Goal: Task Accomplishment & Management: Use online tool/utility

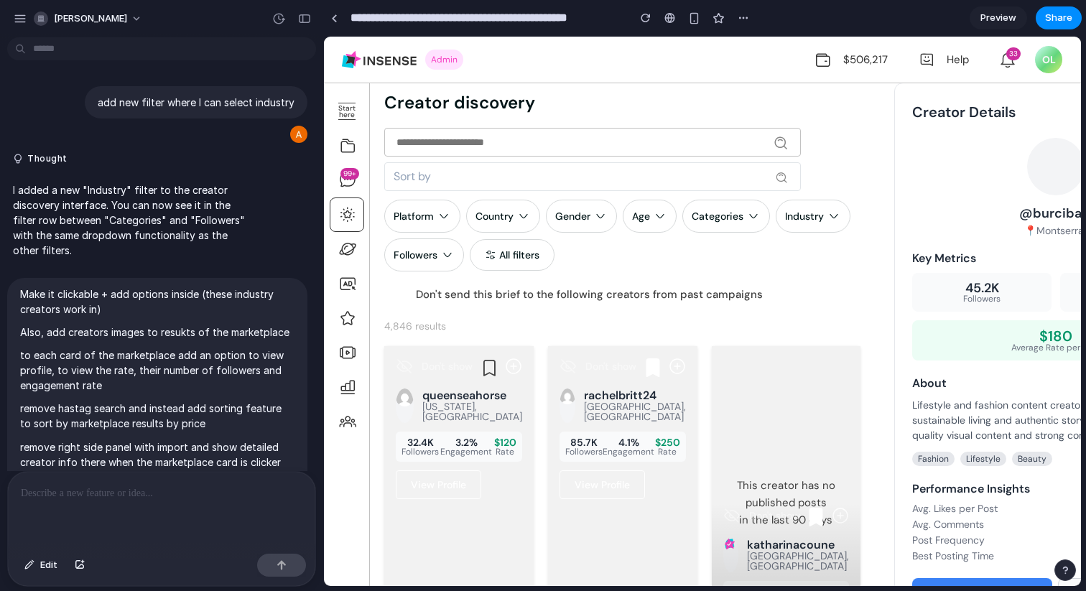
scroll to position [706, 0]
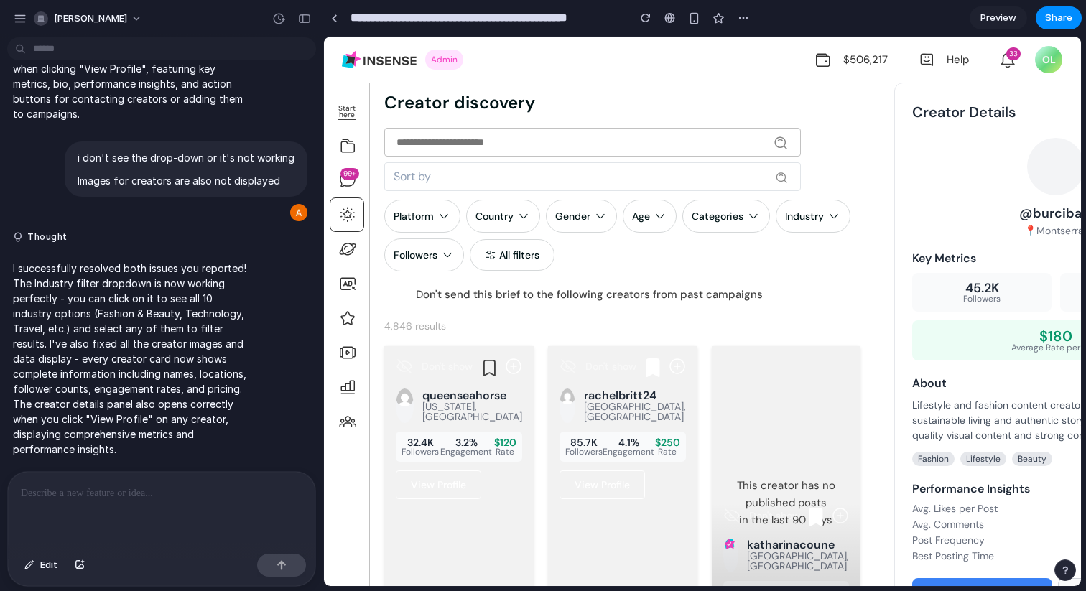
click at [980, 139] on div "Fashion & Beauty Fitness & Health Food & Lifestyle Technology Travel Gaming Bus…" at bounding box center [702, 312] width 757 height 550
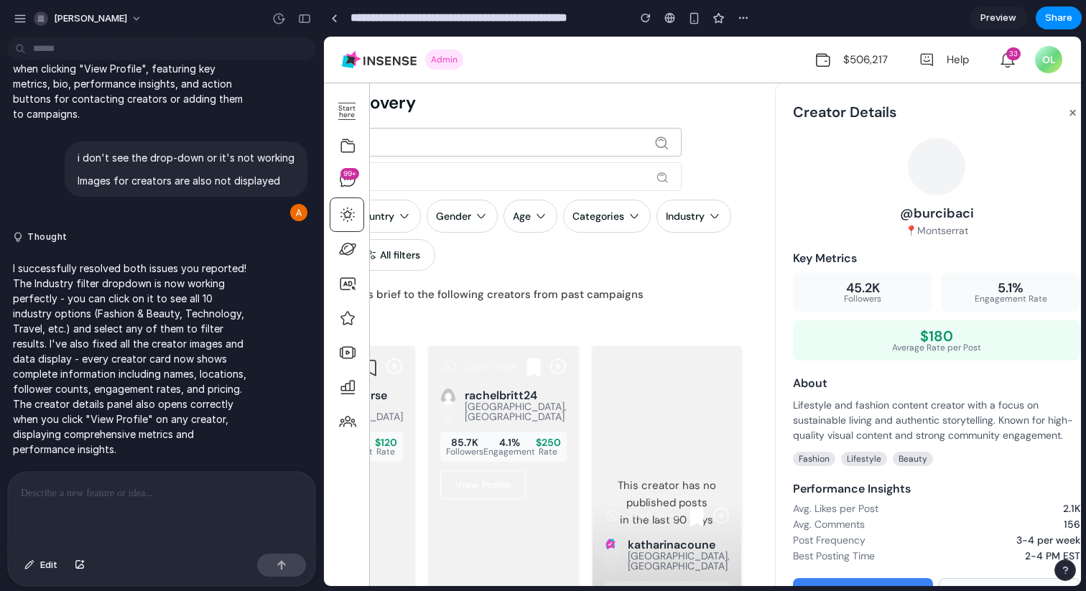
scroll to position [0, 148]
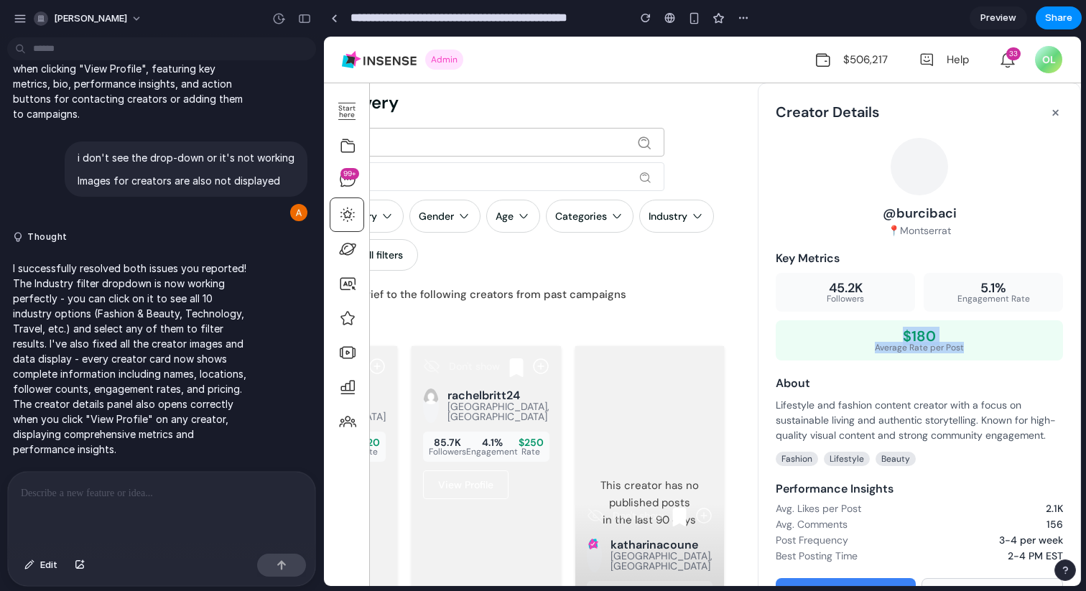
drag, startPoint x: 886, startPoint y: 332, endPoint x: 968, endPoint y: 358, distance: 86.6
click at [968, 358] on div "$180 Average Rate per Post" at bounding box center [919, 340] width 287 height 40
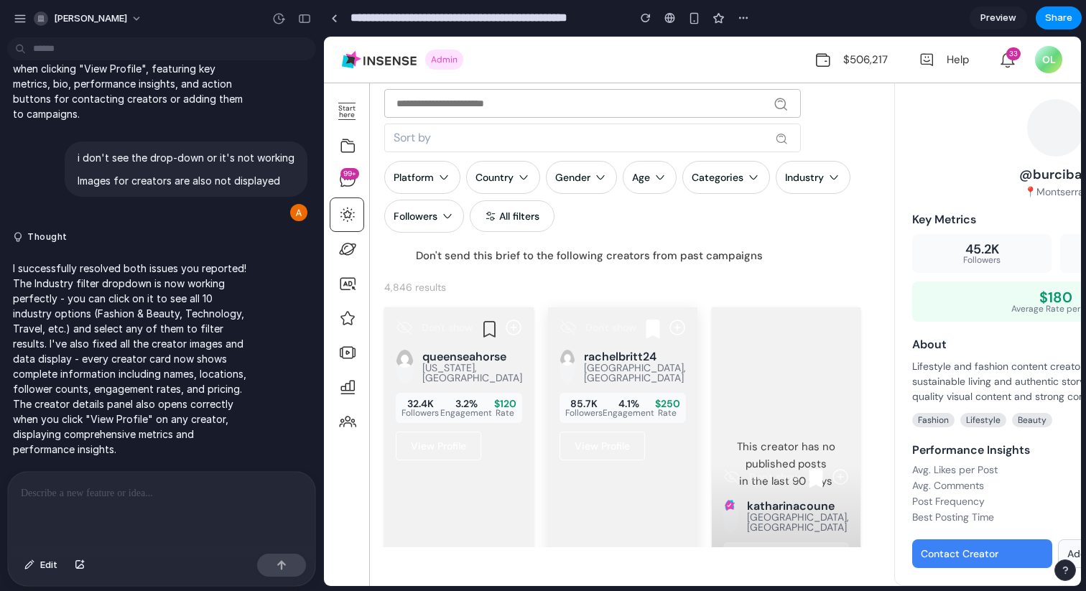
scroll to position [0, 0]
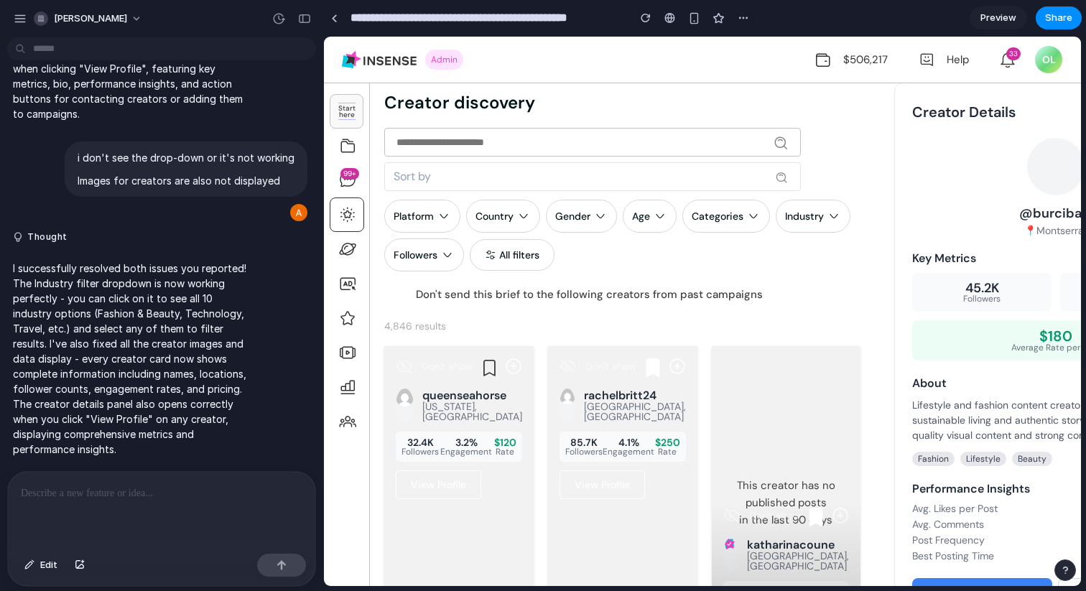
click at [340, 114] on div "Start here" at bounding box center [346, 111] width 17 height 17
click at [348, 151] on icon at bounding box center [347, 145] width 17 height 17
click at [186, 501] on div at bounding box center [161, 510] width 307 height 76
click at [347, 247] on icon at bounding box center [347, 249] width 17 height 17
click at [347, 246] on icon at bounding box center [347, 249] width 17 height 17
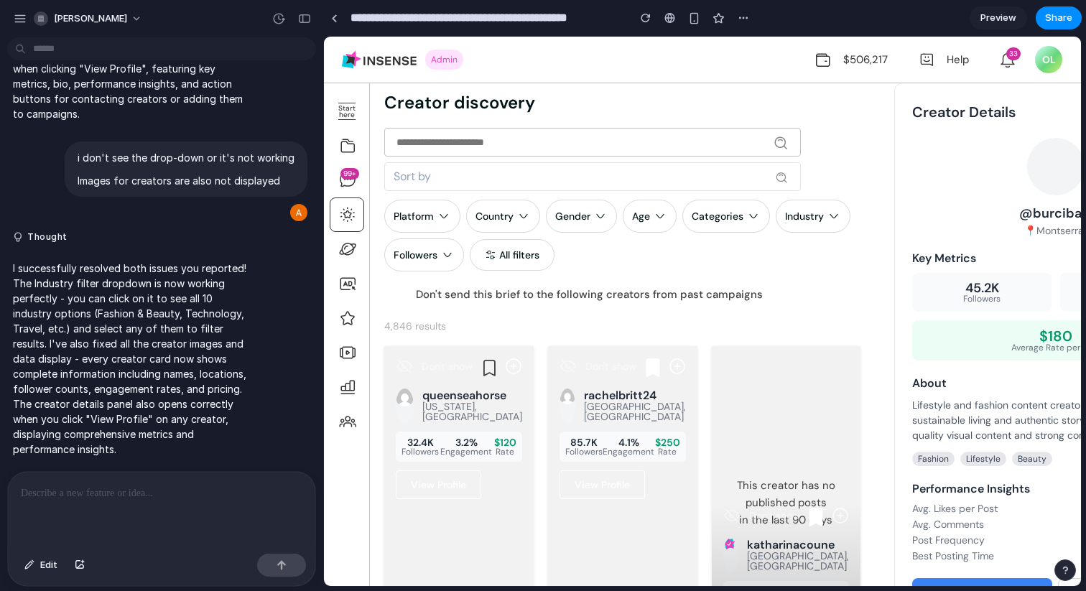
click at [175, 511] on div at bounding box center [161, 510] width 307 height 76
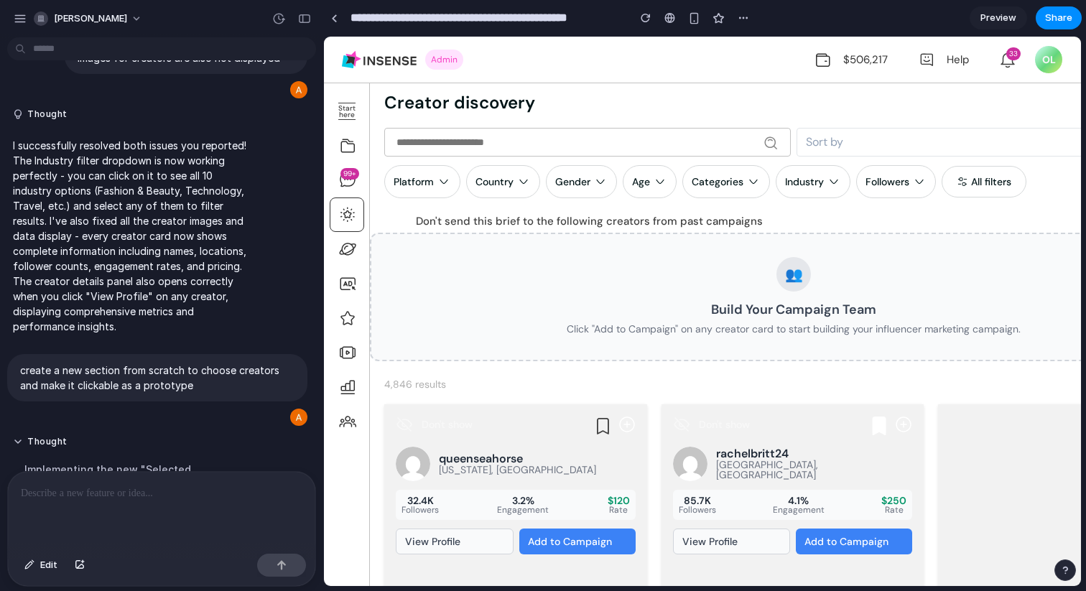
scroll to position [1419, 0]
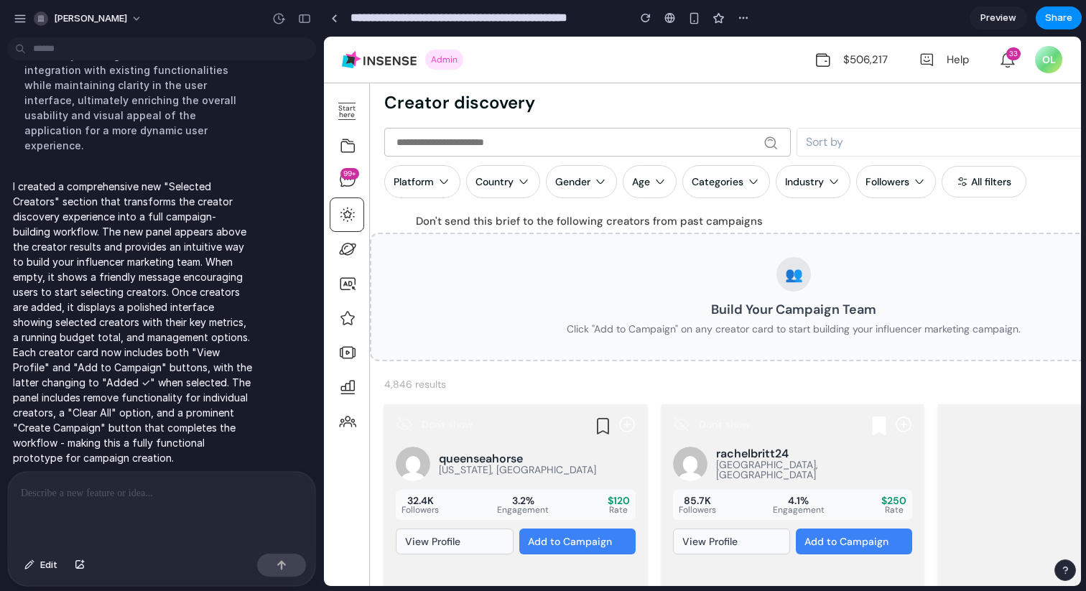
click at [636, 300] on div "👥 Build Your Campaign Team Click "Add to Campaign" on any creator card to start…" at bounding box center [794, 297] width 848 height 129
click at [766, 348] on div "👥 Build Your Campaign Team Click "Add to Campaign" on any creator card to start…" at bounding box center [794, 297] width 848 height 129
click at [763, 307] on h3 "Build Your Campaign Team" at bounding box center [793, 309] width 799 height 13
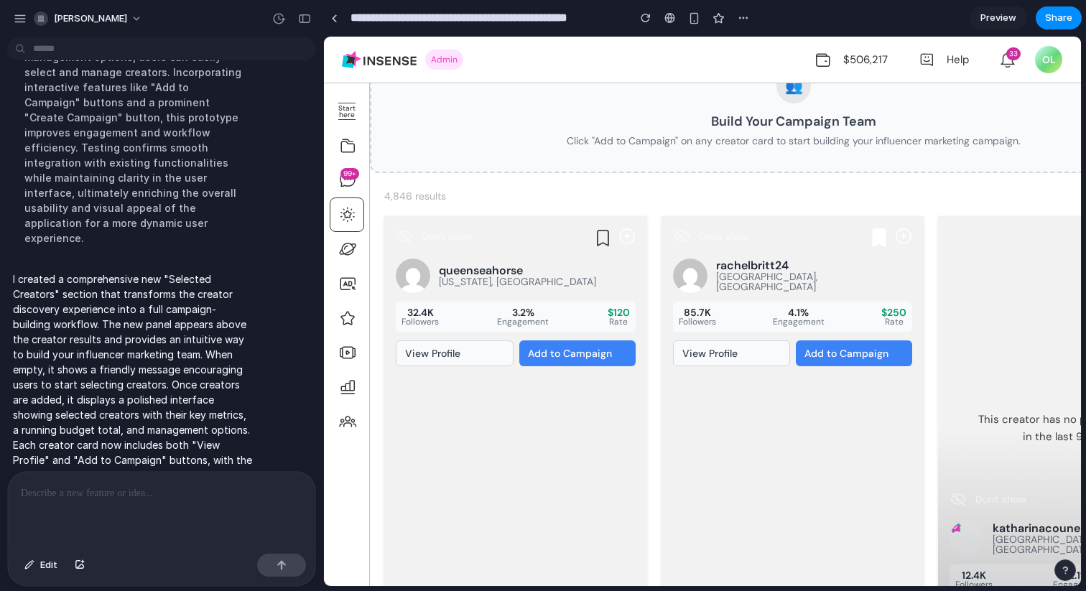
scroll to position [1330, 0]
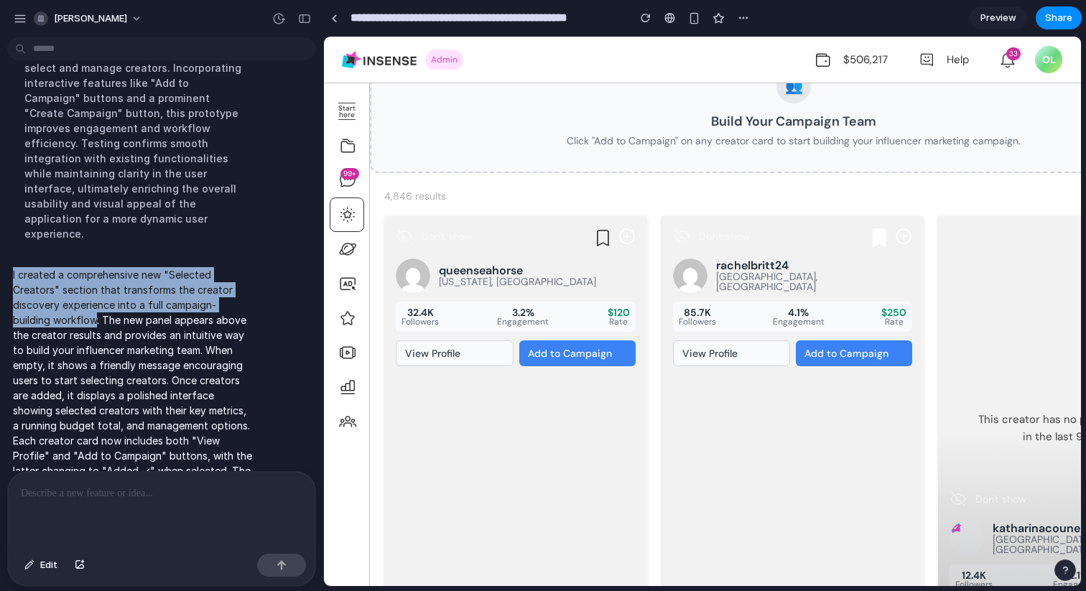
drag, startPoint x: 12, startPoint y: 256, endPoint x: 93, endPoint y: 305, distance: 94.7
click at [93, 305] on div "I created a comprehensive new "Selected Creators" section that transforms the c…" at bounding box center [132, 411] width 251 height 304
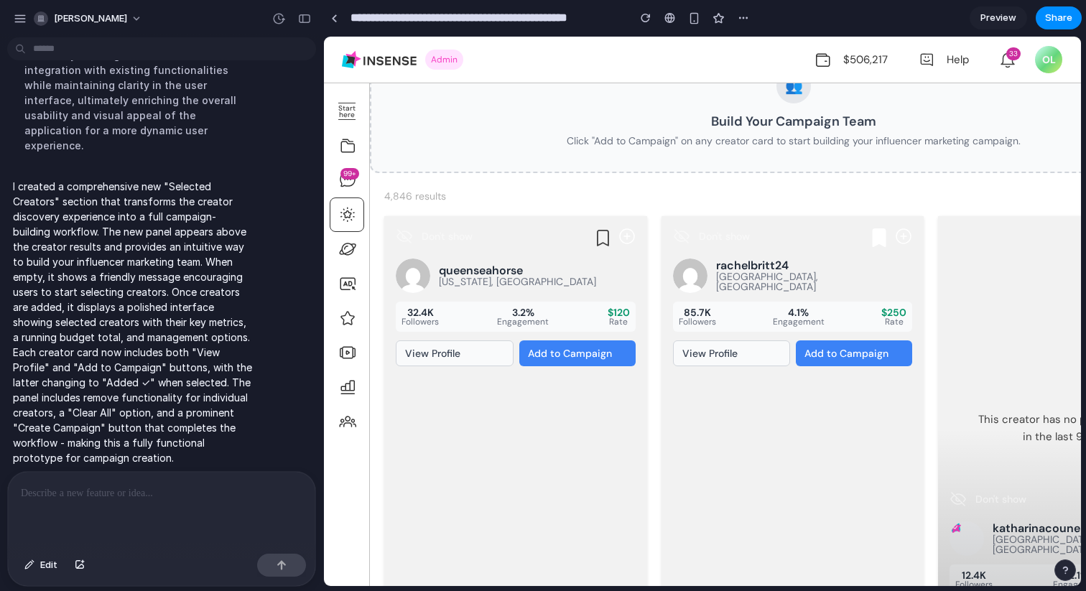
click at [114, 235] on p "I created a comprehensive new "Selected Creators" section that transforms the c…" at bounding box center [133, 322] width 240 height 287
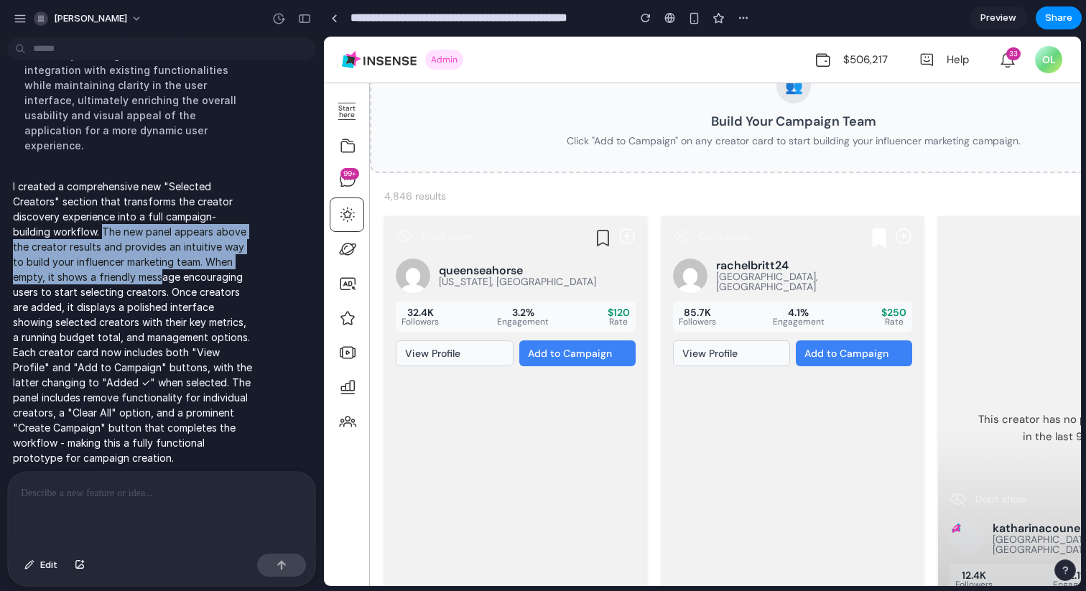
drag, startPoint x: 105, startPoint y: 218, endPoint x: 165, endPoint y: 267, distance: 77.5
click at [165, 267] on p "I created a comprehensive new "Selected Creators" section that transforms the c…" at bounding box center [133, 322] width 240 height 287
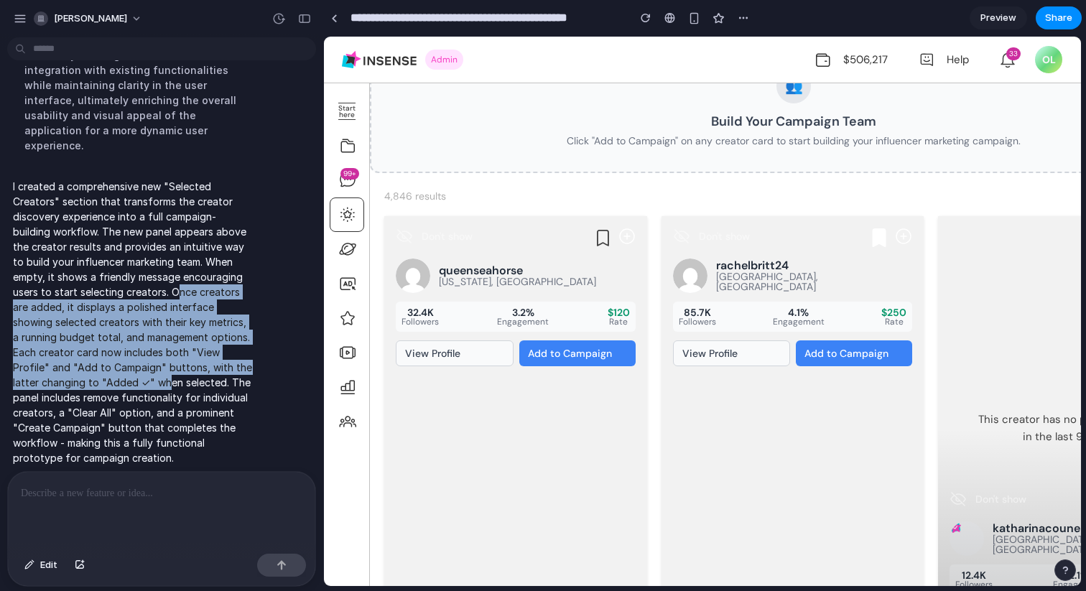
drag, startPoint x: 175, startPoint y: 273, endPoint x: 168, endPoint y: 371, distance: 98.7
click at [168, 371] on p "I created a comprehensive new "Selected Creators" section that transforms the c…" at bounding box center [133, 322] width 240 height 287
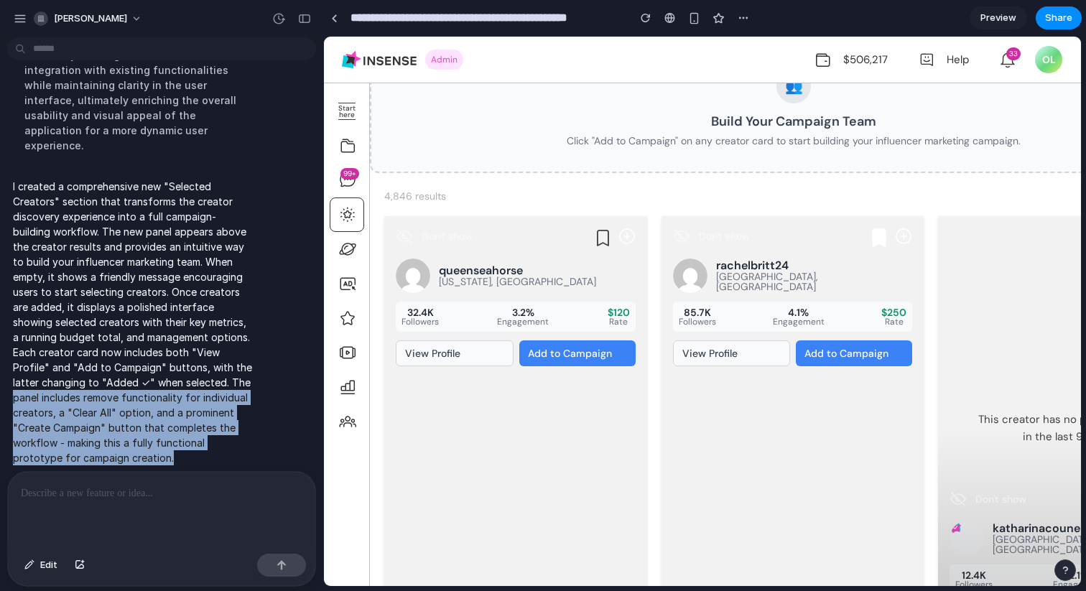
drag, startPoint x: 259, startPoint y: 369, endPoint x: 252, endPoint y: 461, distance: 92.2
click at [252, 462] on div "add new filter where I can select industry Thought I added a new "Industry" fil…" at bounding box center [157, 257] width 315 height 428
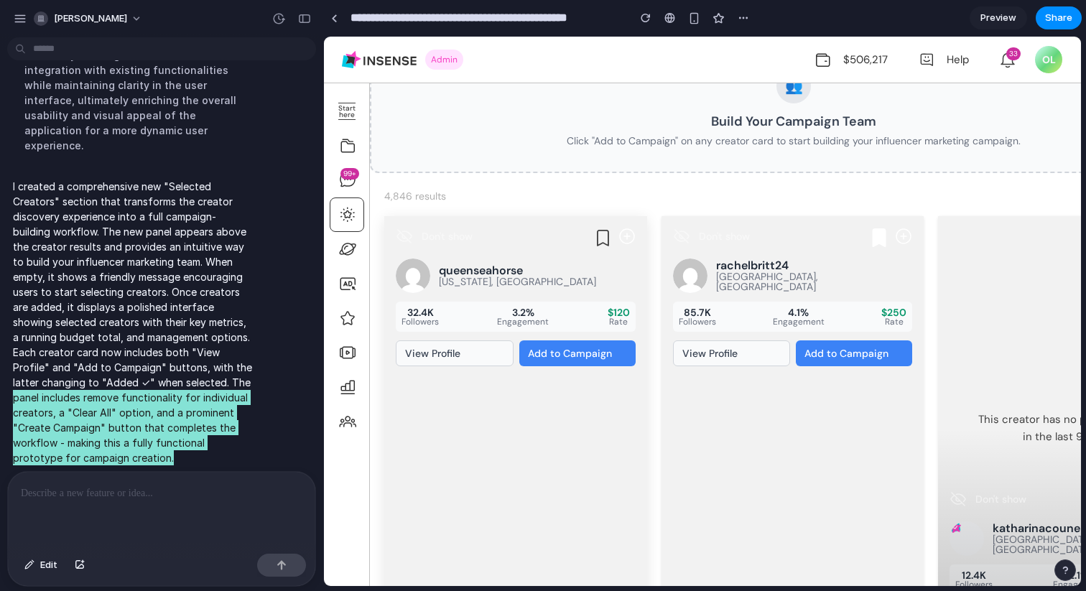
click at [458, 351] on button "View Profile" at bounding box center [455, 354] width 118 height 26
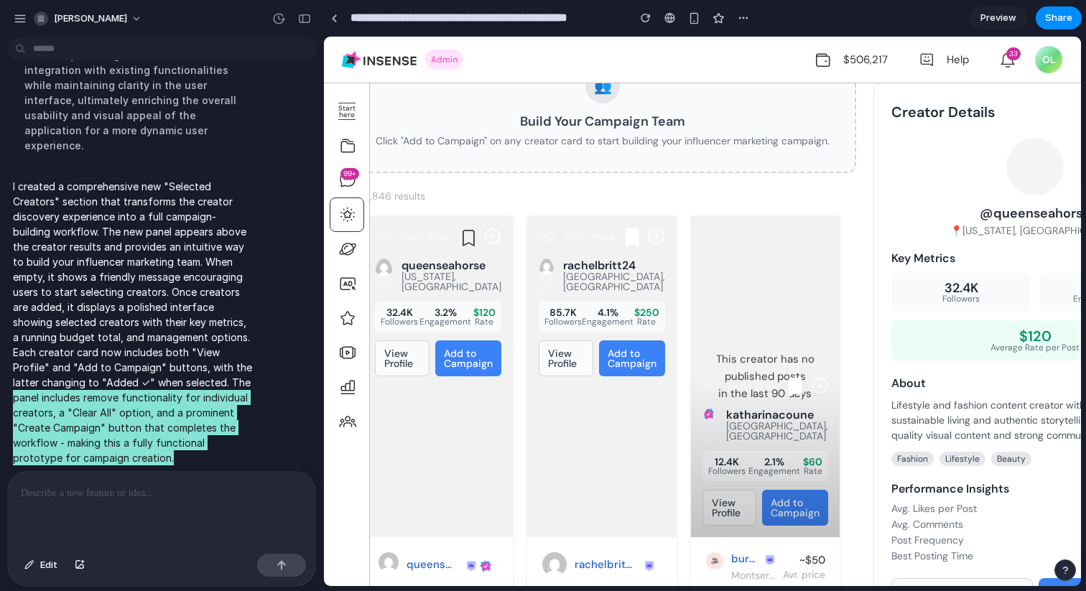
scroll to position [0, 29]
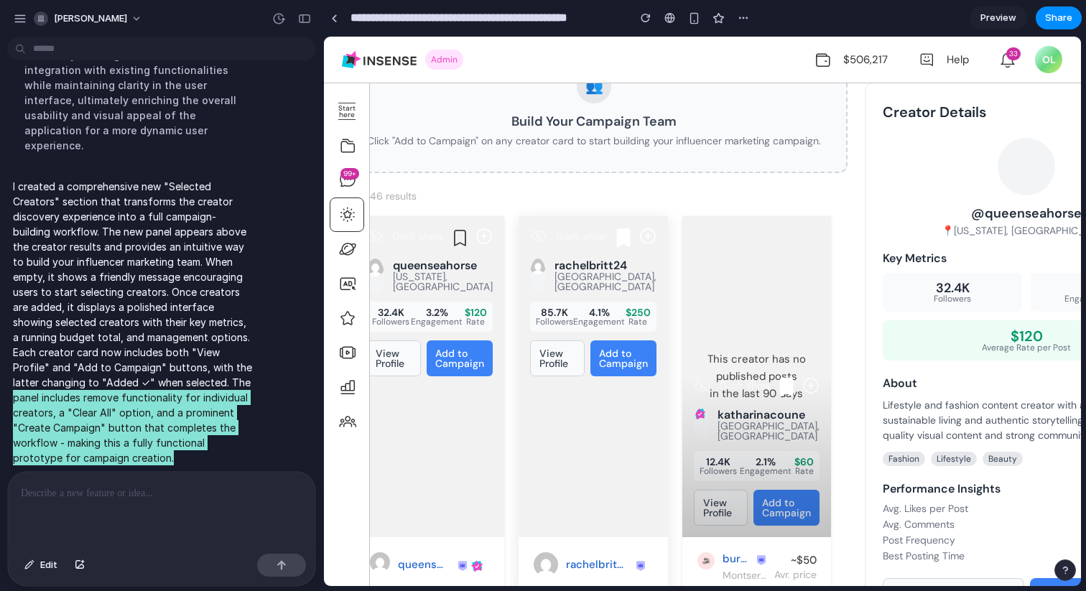
click at [621, 361] on button "Add to Campaign" at bounding box center [623, 359] width 66 height 36
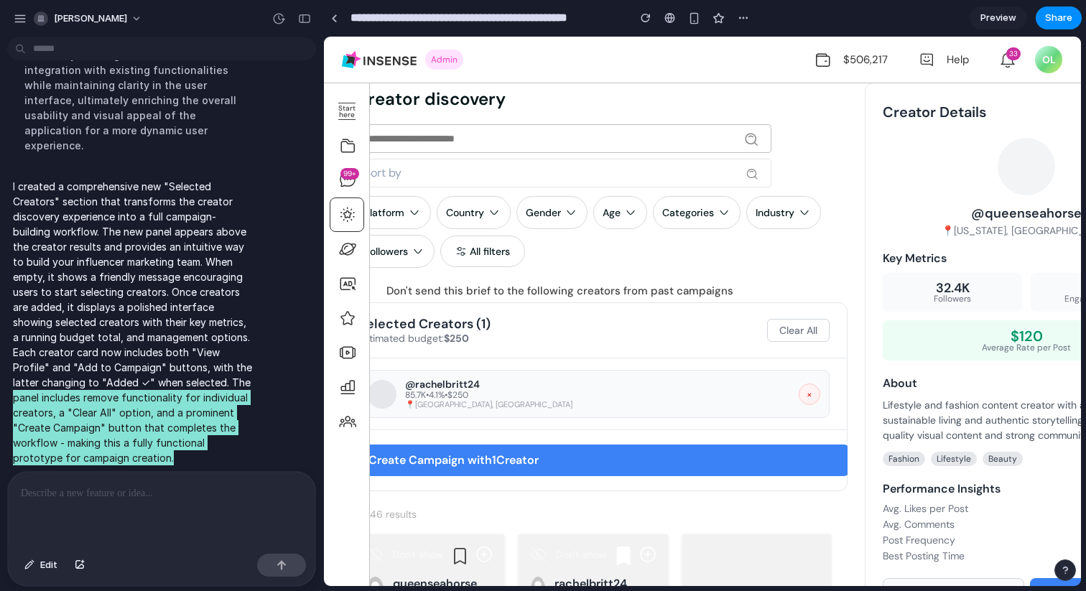
scroll to position [0, 0]
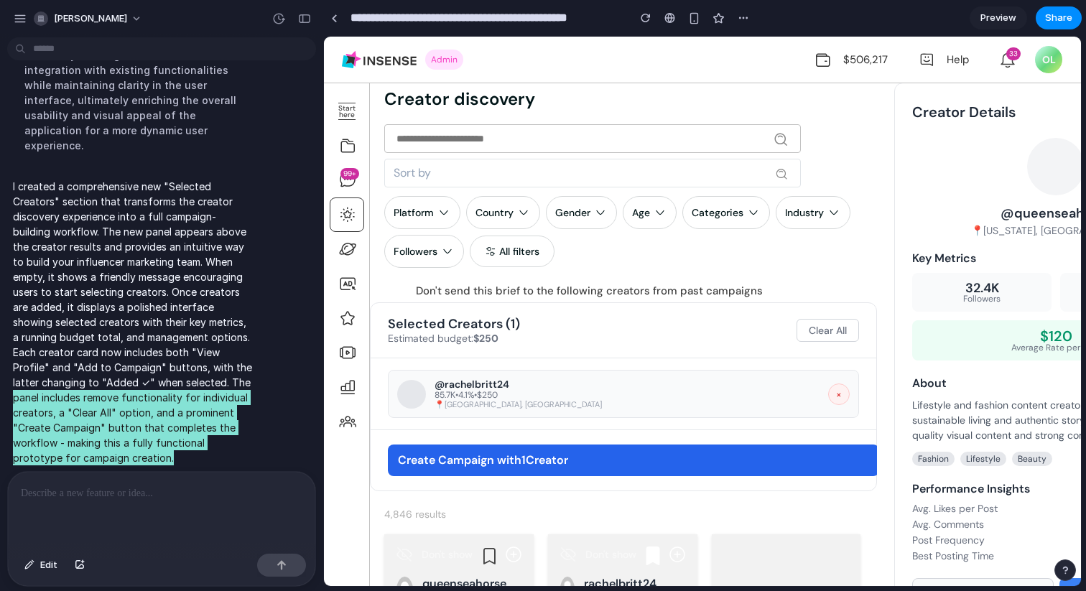
click at [533, 461] on button "Create Campaign with 1 Creator" at bounding box center [633, 461] width 491 height 32
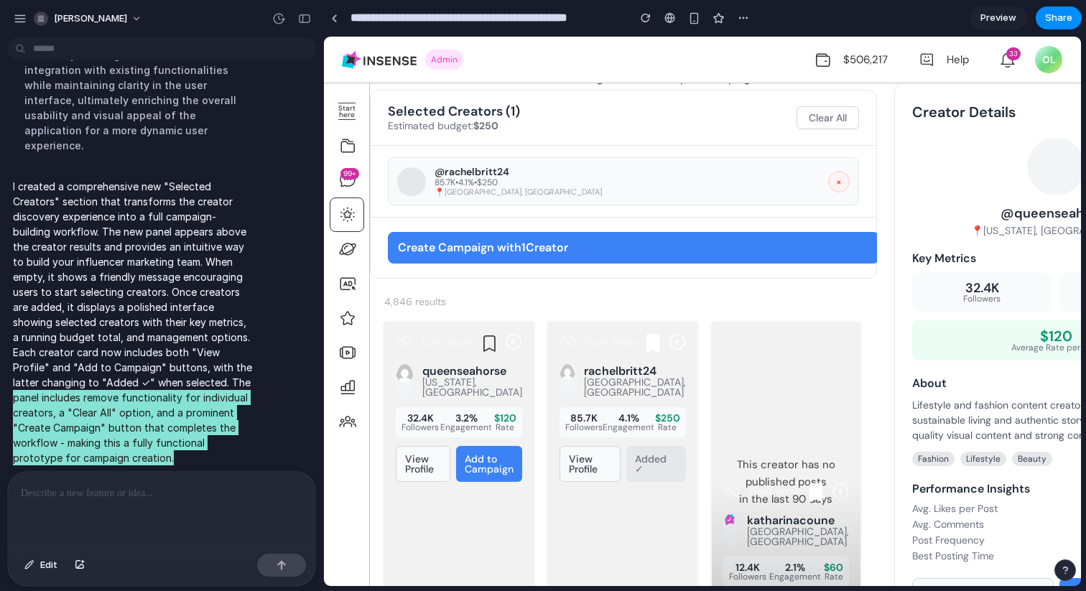
scroll to position [216, 2]
click at [410, 467] on button "View Profile" at bounding box center [421, 464] width 55 height 36
click at [483, 471] on button "Add to Campaign" at bounding box center [487, 464] width 66 height 36
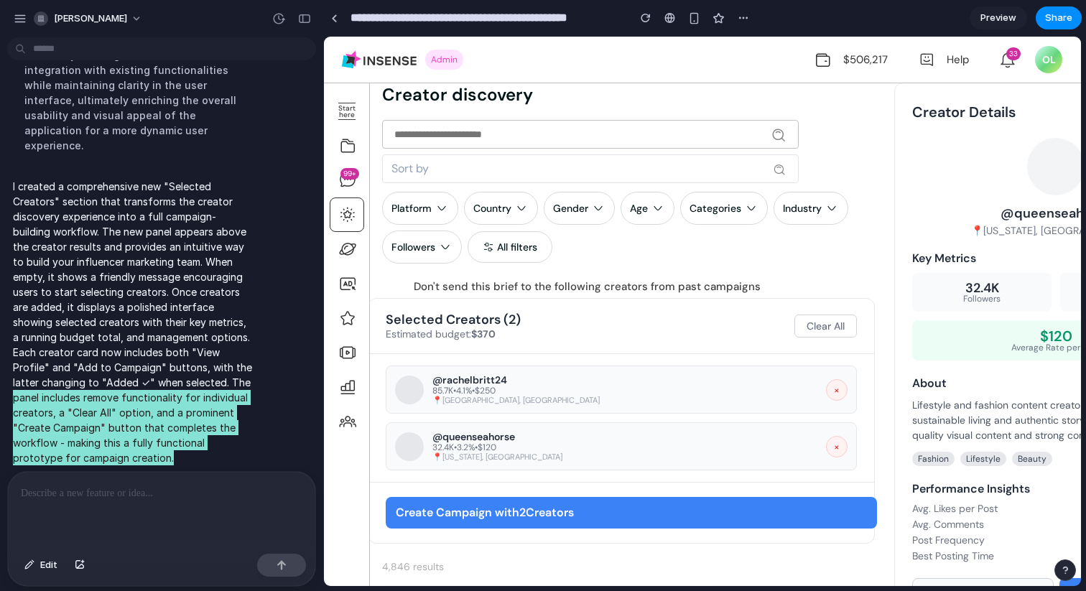
scroll to position [1, 2]
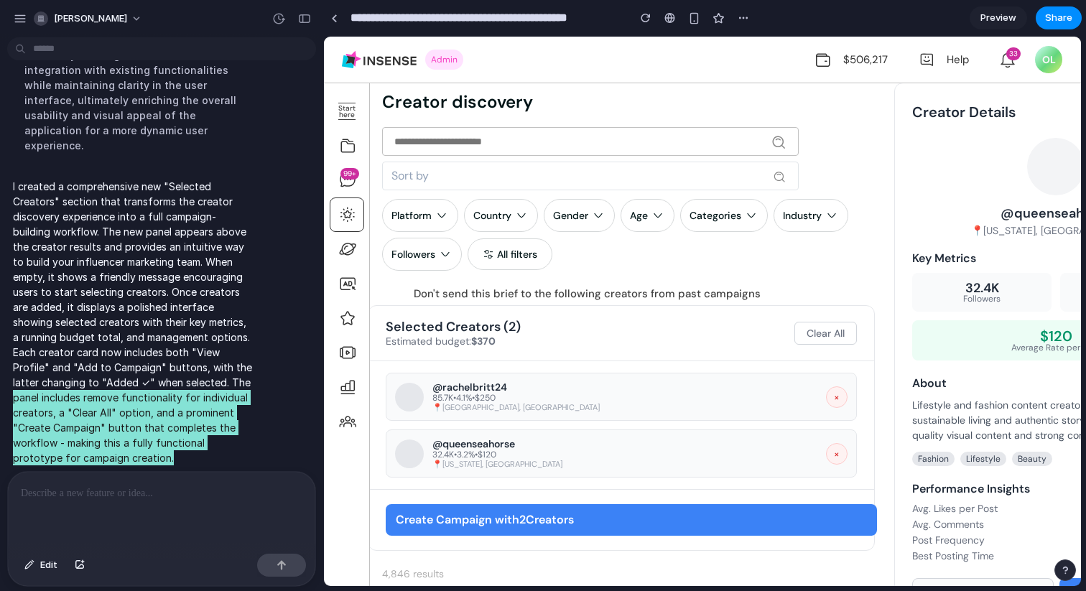
click at [457, 396] on div "85.7K • 4.1% • $250" at bounding box center [624, 398] width 385 height 9
drag, startPoint x: 457, startPoint y: 384, endPoint x: 511, endPoint y: 413, distance: 61.1
click at [510, 413] on div "@ rachelbritt24 85.7K • 4.1% • $250 📍 [GEOGRAPHIC_DATA], [GEOGRAPHIC_DATA] ×" at bounding box center [621, 397] width 471 height 48
click at [543, 279] on div "Sort by Platform Country Gender Age Categories Industry Followers All filters D…" at bounding box center [621, 216] width 507 height 178
click at [514, 248] on div "All filters" at bounding box center [517, 254] width 40 height 13
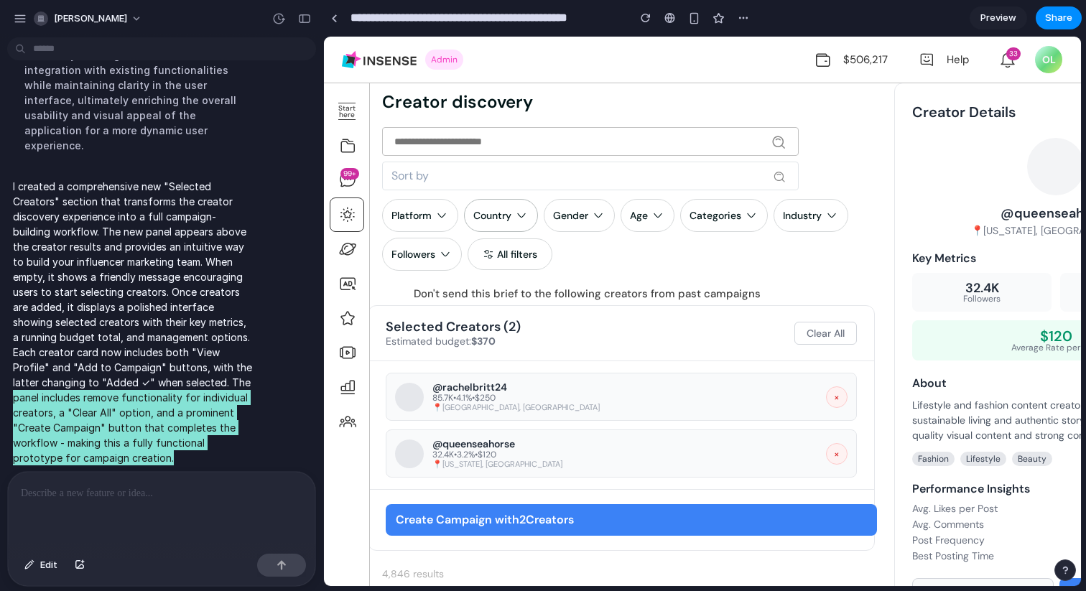
click at [504, 213] on div "Country" at bounding box center [492, 215] width 38 height 13
drag, startPoint x: 631, startPoint y: 204, endPoint x: 767, endPoint y: 312, distance: 174.3
click at [650, 208] on div "Age" at bounding box center [648, 215] width 54 height 33
click at [807, 330] on button "Clear All" at bounding box center [826, 333] width 62 height 23
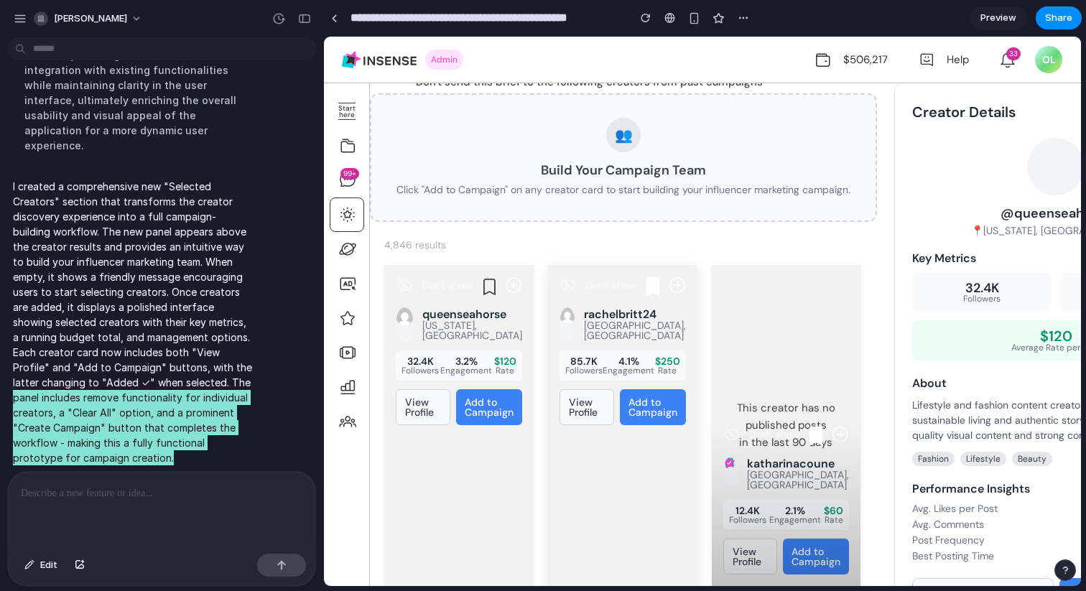
scroll to position [213, 0]
click at [650, 425] on button "Add to Campaign" at bounding box center [653, 407] width 66 height 36
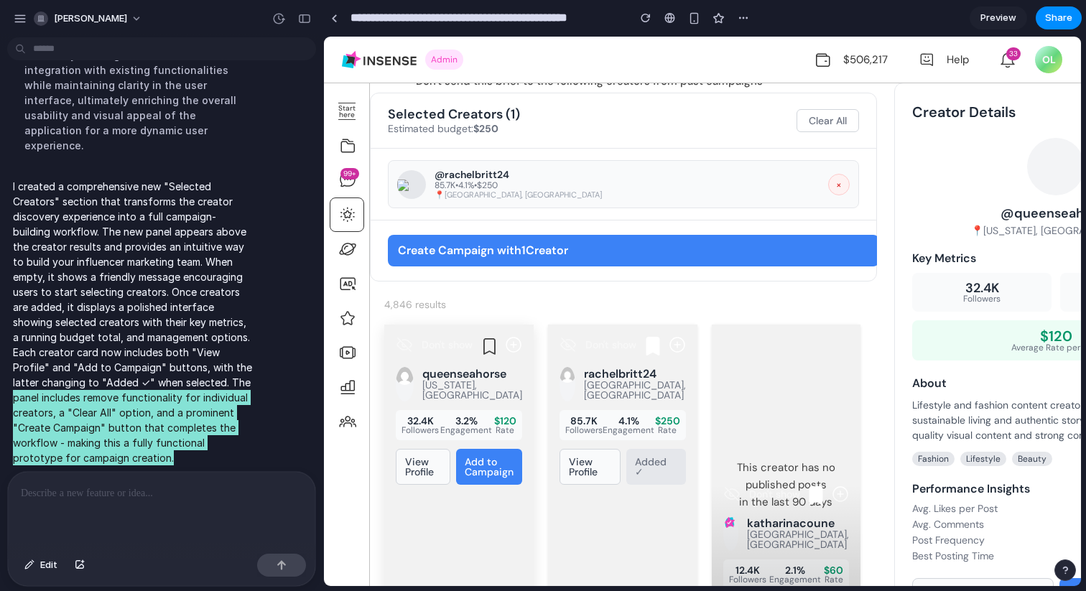
click at [465, 471] on button "Add to Campaign" at bounding box center [489, 467] width 66 height 36
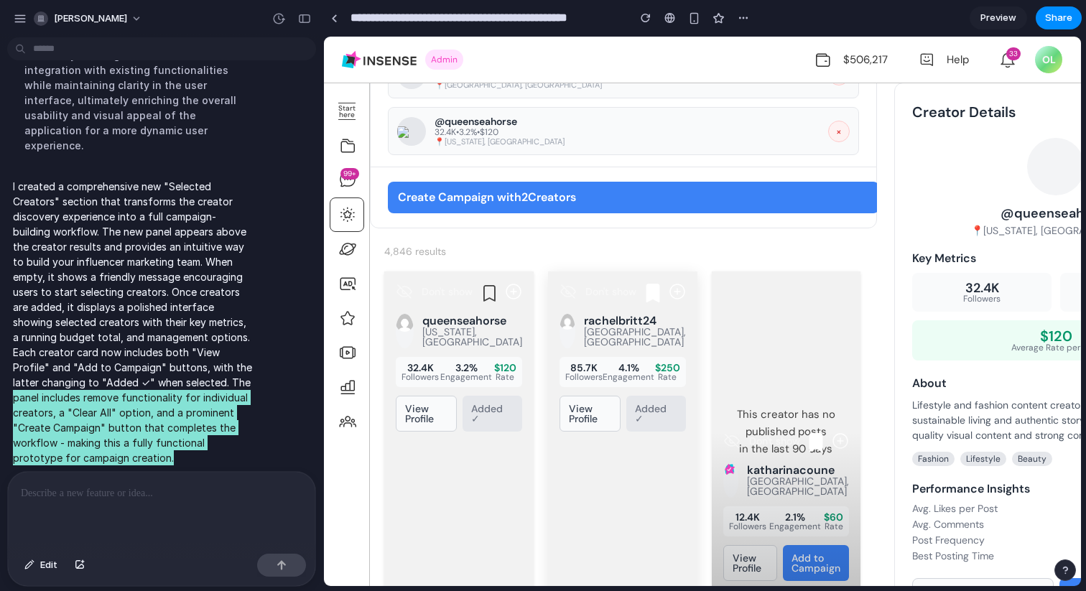
scroll to position [398, 0]
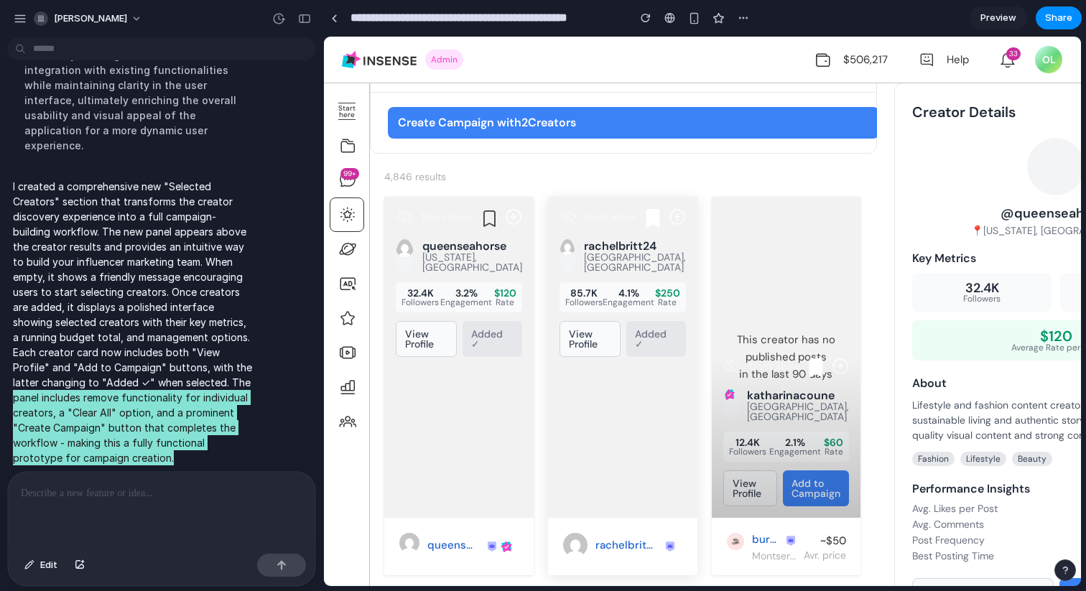
click at [573, 357] on div "Don't show rachelbritt24 [GEOGRAPHIC_DATA], [GEOGRAPHIC_DATA] 85.7K Followers 4…" at bounding box center [622, 283] width 149 height 172
click at [579, 337] on button "View Profile" at bounding box center [590, 339] width 61 height 36
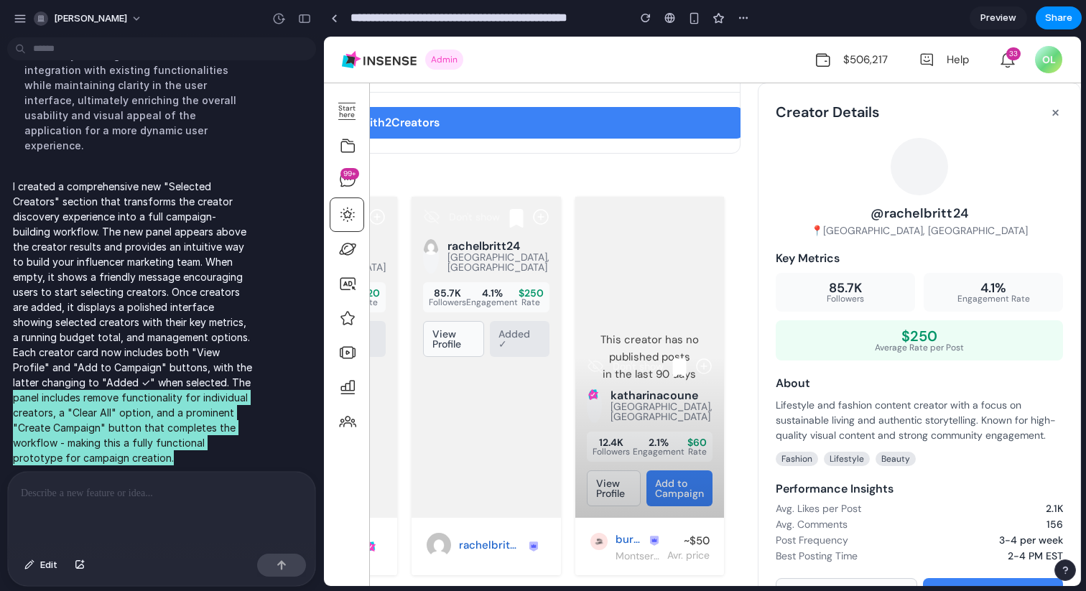
scroll to position [50, 148]
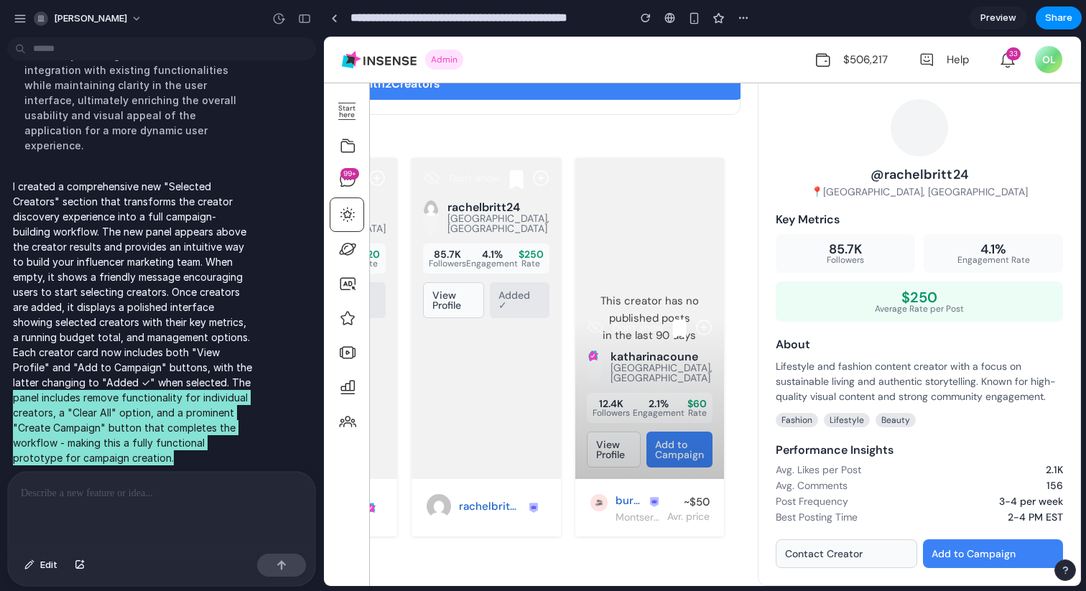
click at [945, 543] on button "Add to Campaign" at bounding box center [993, 553] width 140 height 29
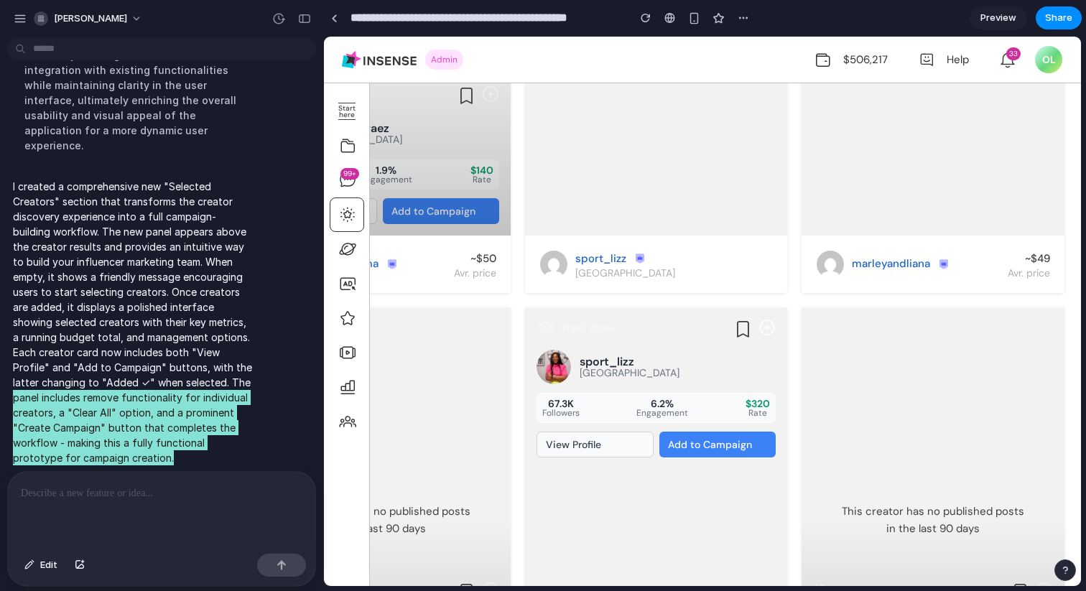
scroll to position [1292, 0]
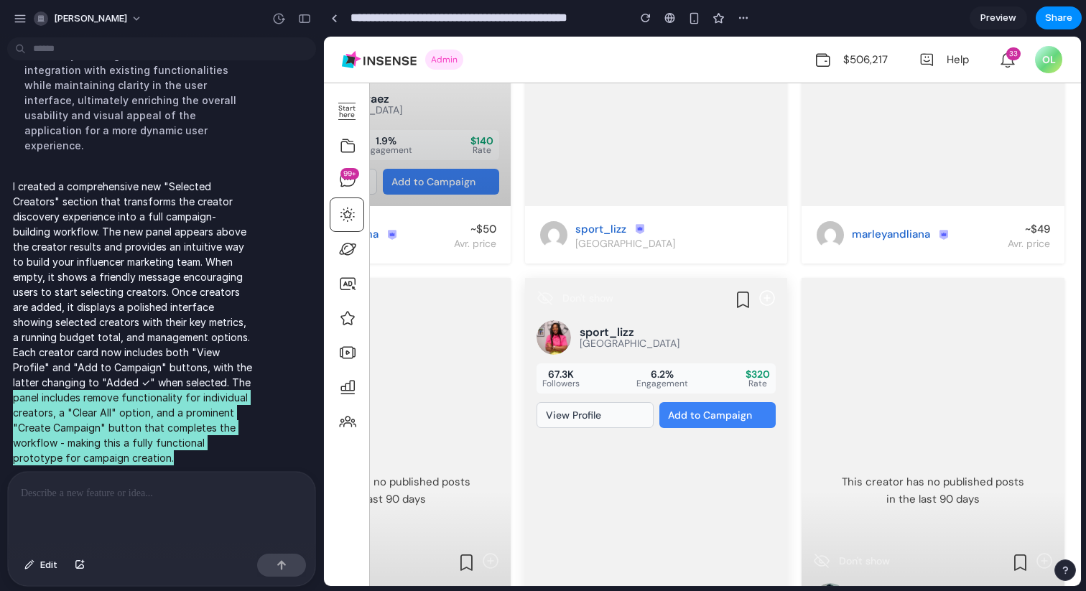
click at [575, 410] on button "View Profile" at bounding box center [596, 415] width 118 height 26
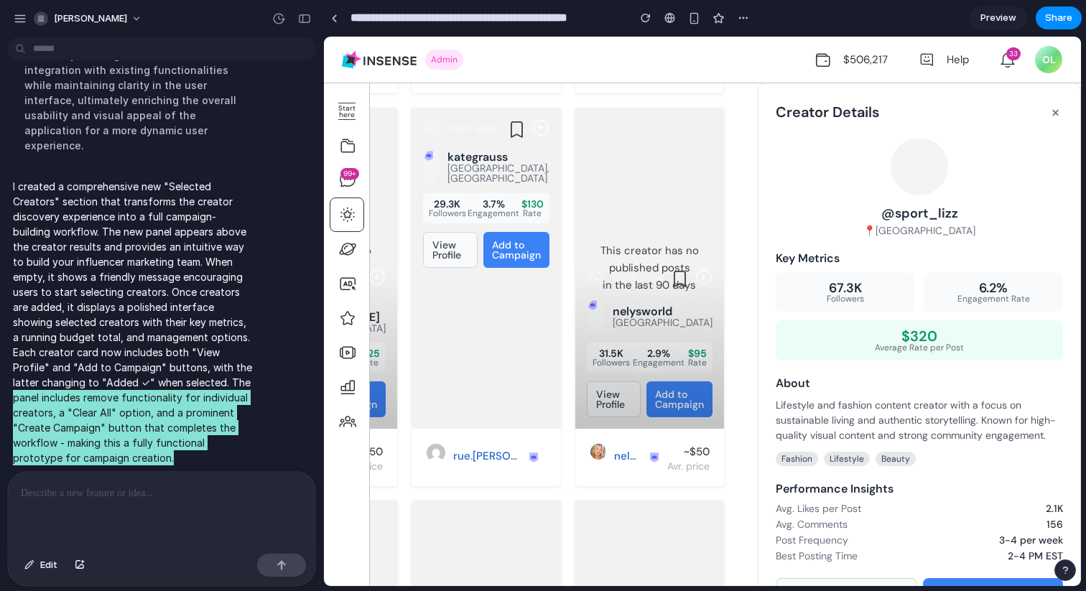
scroll to position [2779, 0]
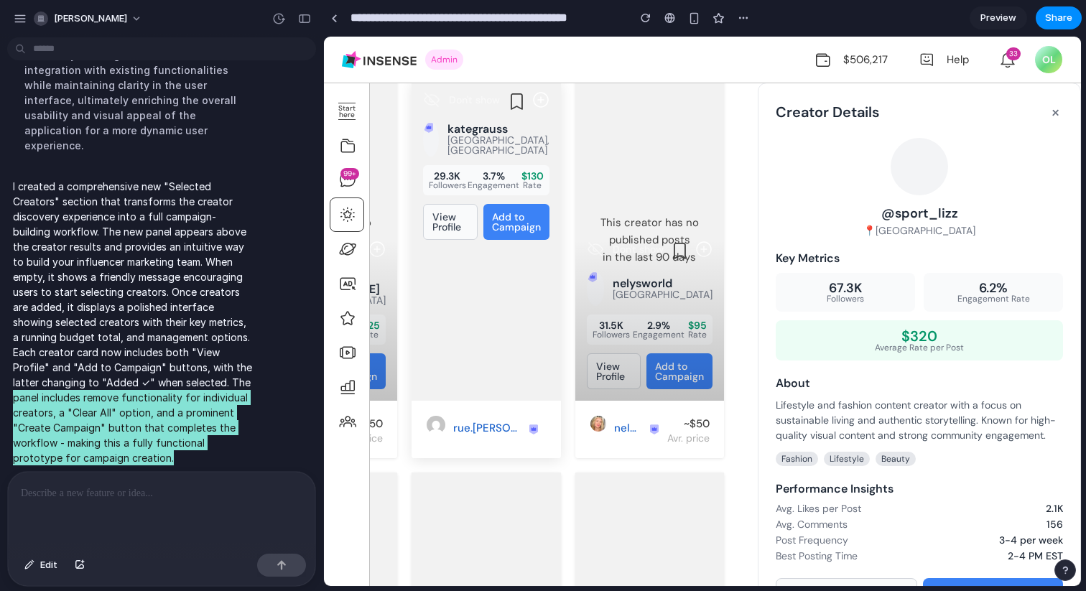
click at [506, 204] on button "Add to Campaign" at bounding box center [516, 222] width 66 height 36
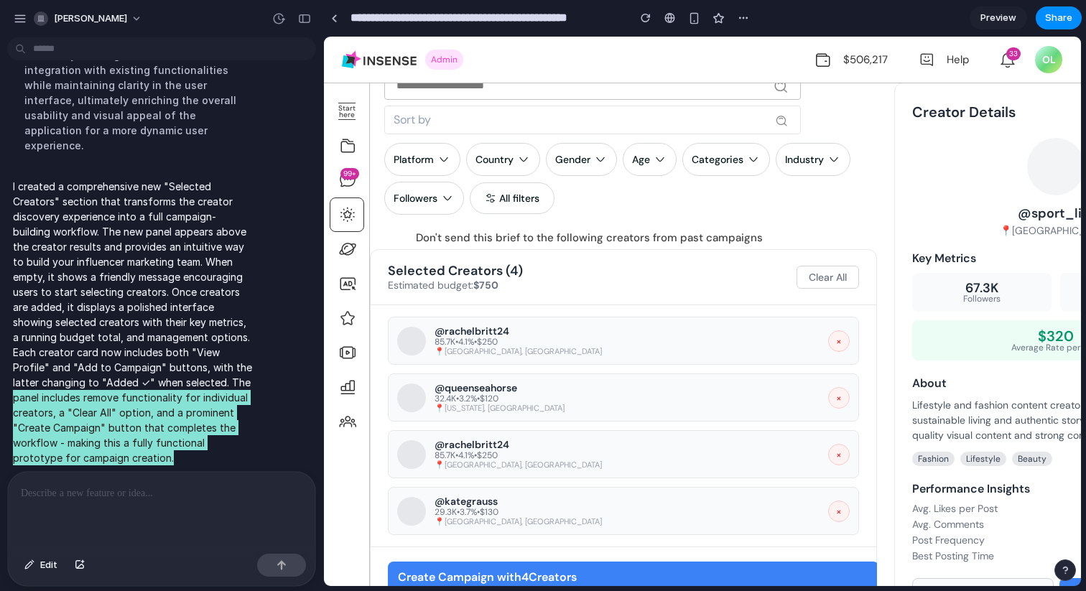
scroll to position [72, 0]
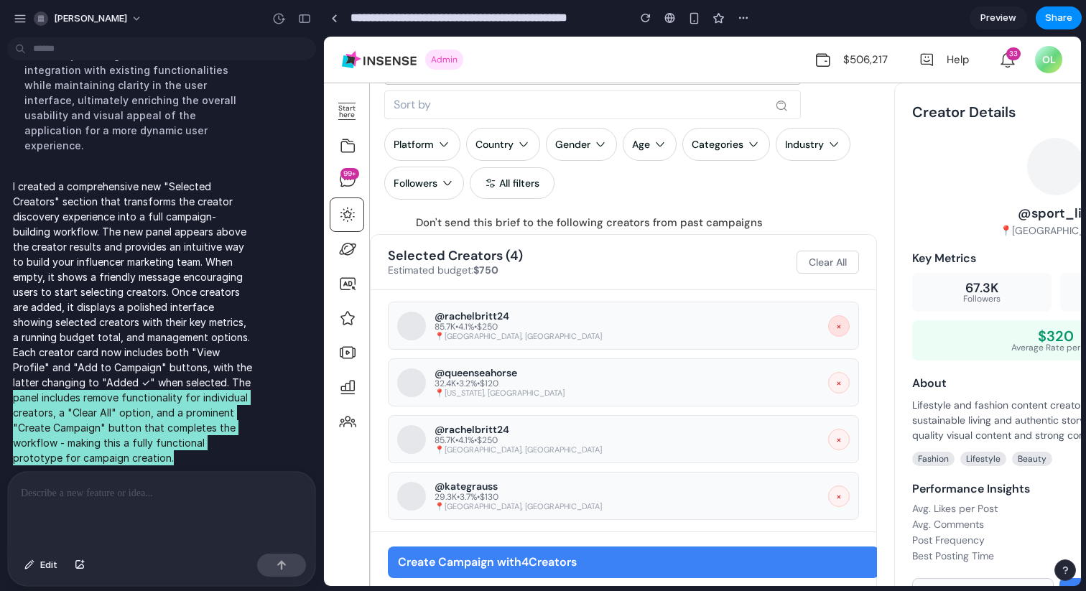
click at [832, 328] on button "×" at bounding box center [839, 326] width 22 height 22
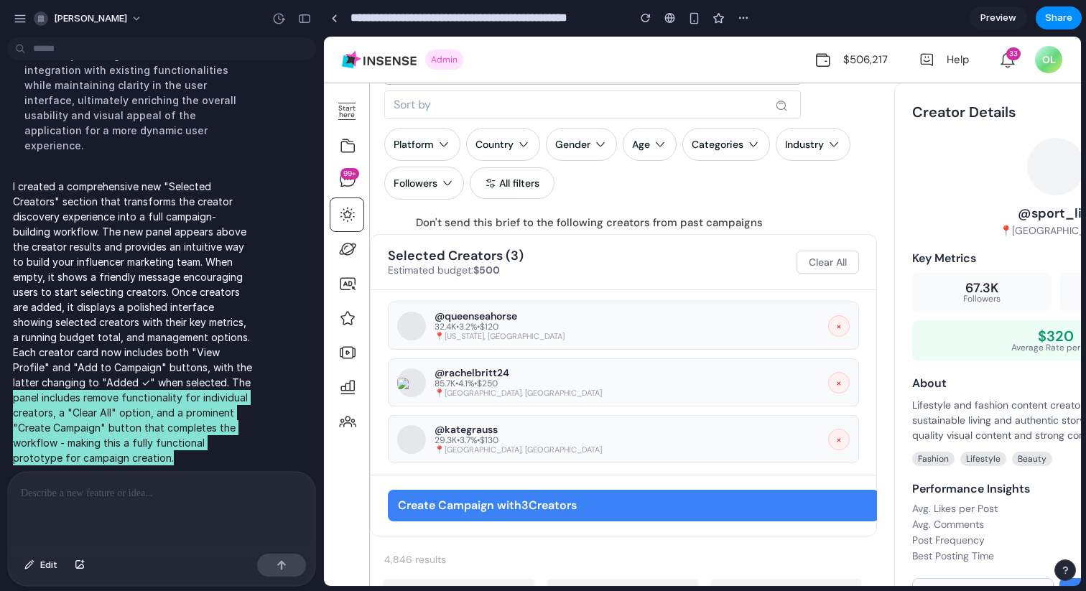
click at [832, 365] on div "@ rachelbritt24 85.7K • 4.1% • $250 📍 [GEOGRAPHIC_DATA], [GEOGRAPHIC_DATA] ×" at bounding box center [623, 382] width 471 height 48
click at [828, 383] on button "×" at bounding box center [839, 383] width 22 height 22
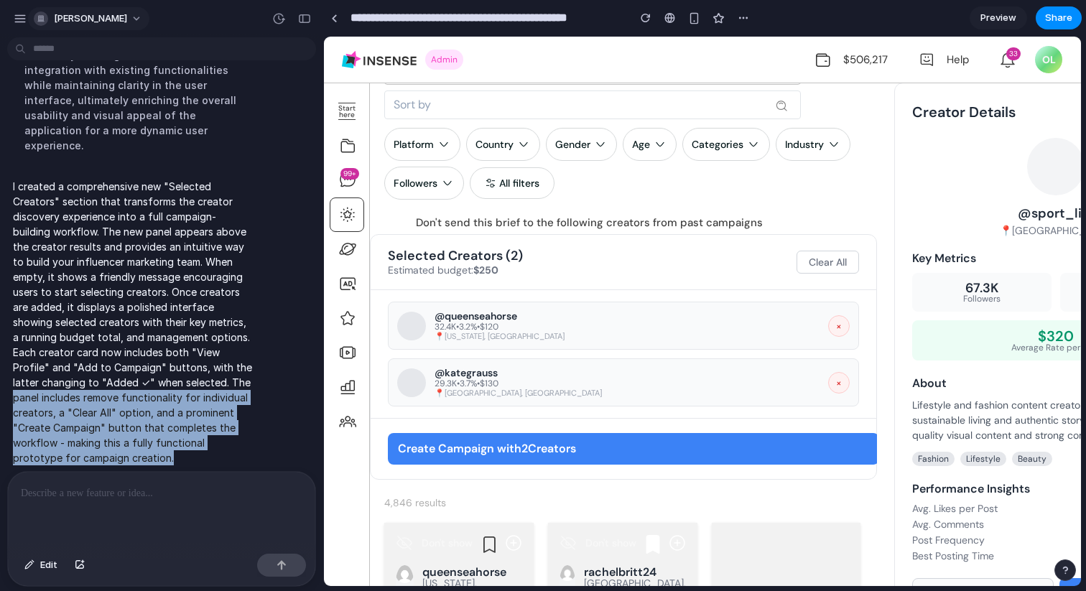
click at [49, 24] on div "[PERSON_NAME]" at bounding box center [80, 18] width 93 height 14
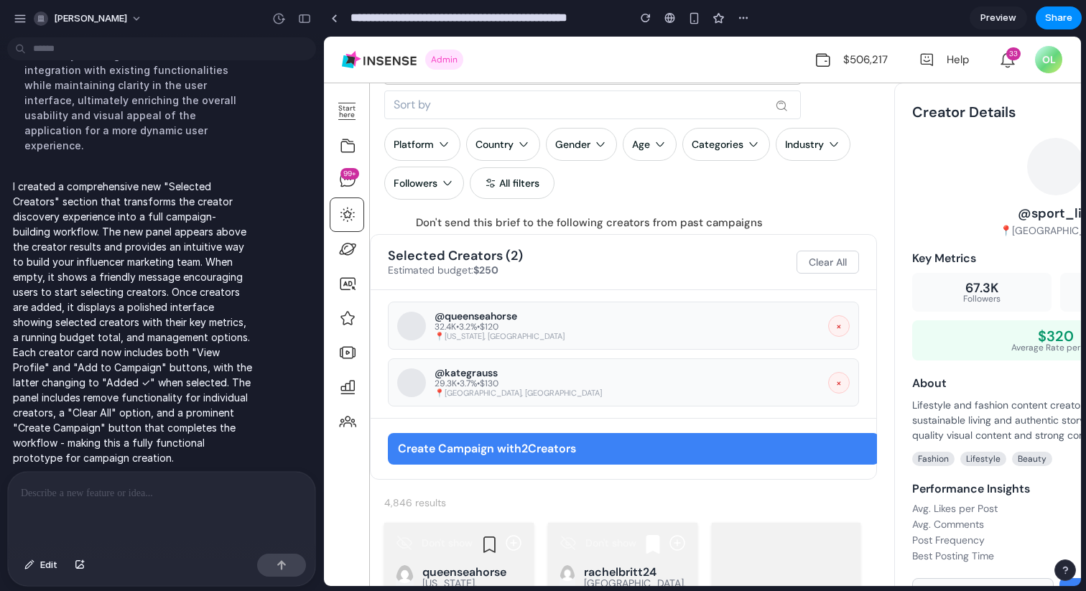
click at [50, 24] on div "Settings Invite members Change theme Sign out" at bounding box center [543, 295] width 1086 height 591
click at [56, 24] on span "[PERSON_NAME]" at bounding box center [90, 18] width 73 height 14
click at [13, 24] on div "Settings Invite members Change theme Sign out" at bounding box center [543, 295] width 1086 height 591
click at [17, 21] on div "button" at bounding box center [20, 18] width 13 height 13
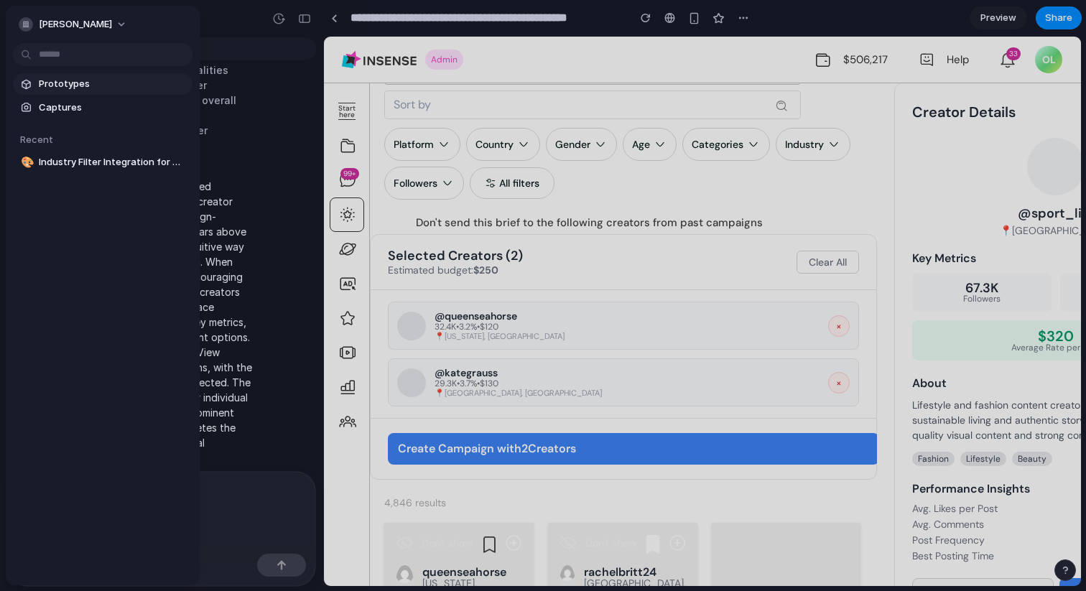
click at [78, 89] on span "Prototypes" at bounding box center [113, 84] width 148 height 14
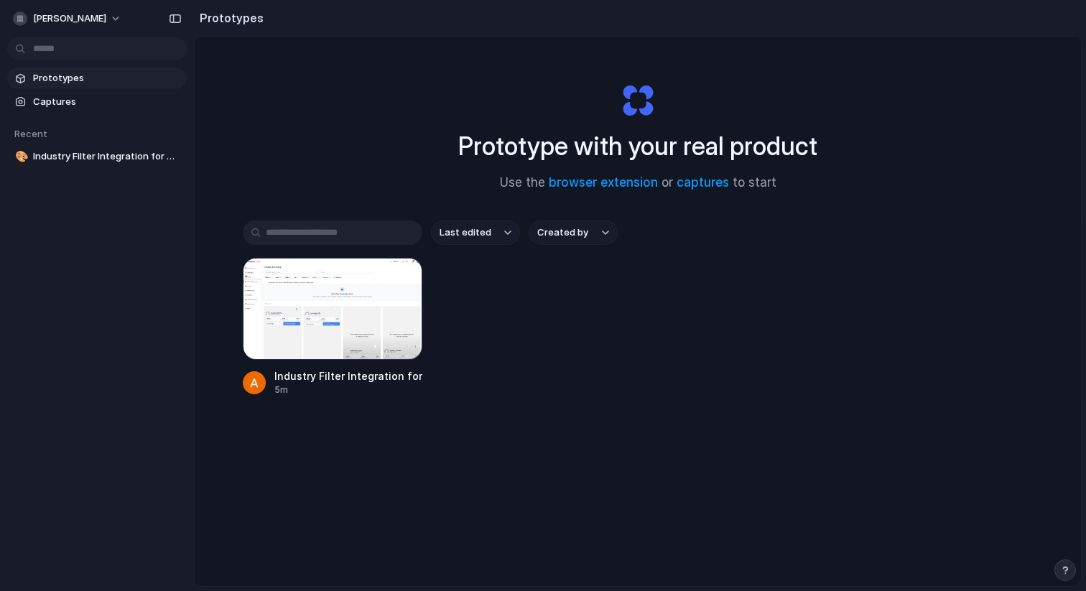
drag, startPoint x: 273, startPoint y: 301, endPoint x: 369, endPoint y: 111, distance: 213.3
click at [366, 117] on div "Prototype with your real product Use the browser extension or captures to start…" at bounding box center [638, 350] width 886 height 626
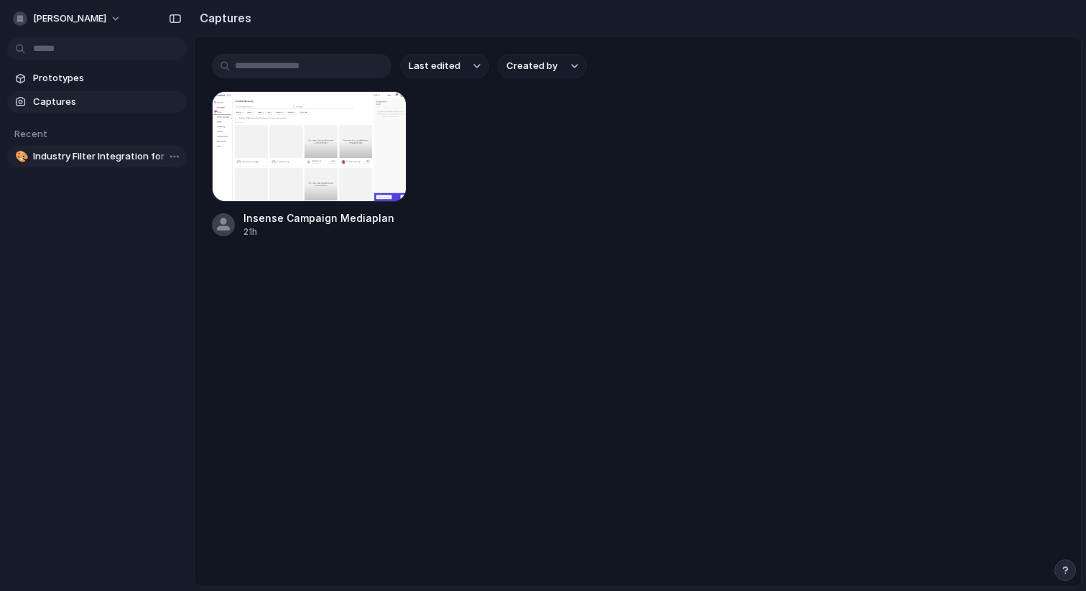
click at [103, 153] on span "Industry Filter Integration for Campaign Mediaplan" at bounding box center [107, 156] width 148 height 14
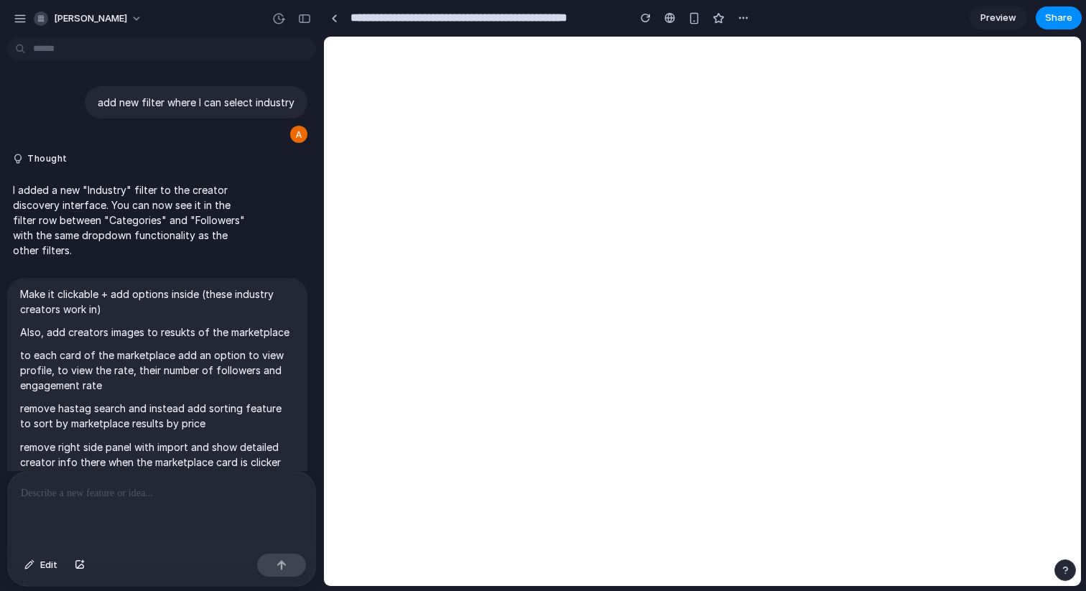
scroll to position [1124, 0]
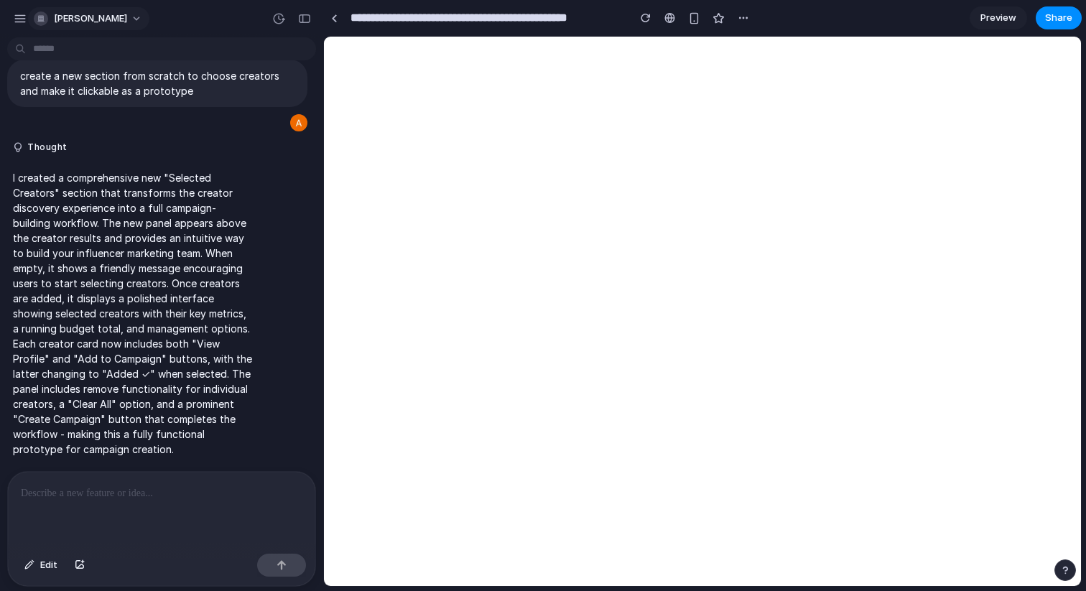
click at [65, 19] on span "[PERSON_NAME]" at bounding box center [90, 18] width 73 height 14
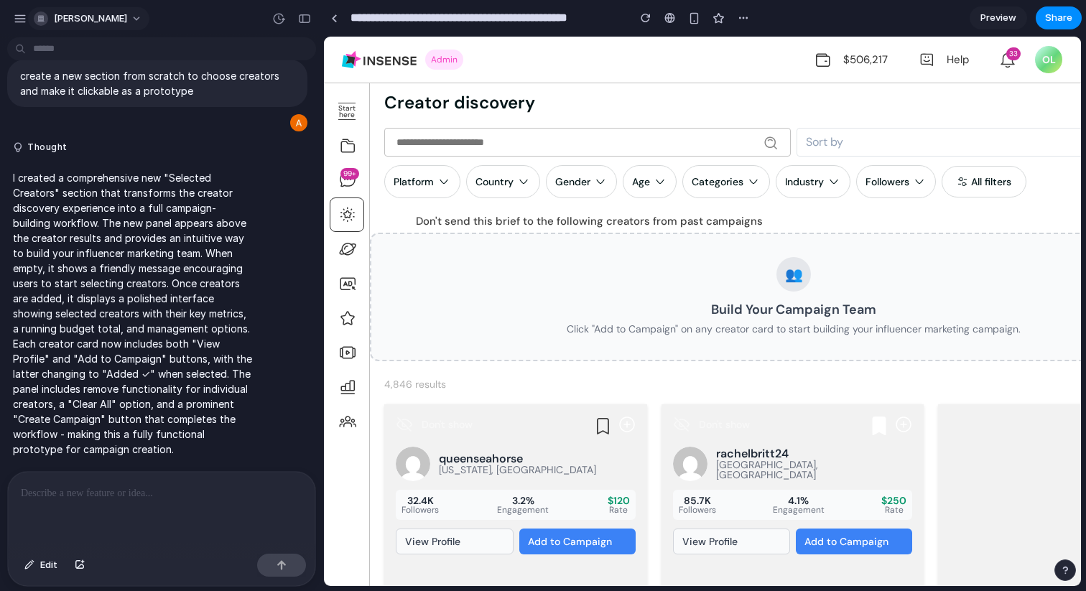
scroll to position [0, 0]
click at [338, 179] on div "Settings Invite members Change theme Sign out" at bounding box center [543, 295] width 1086 height 591
click at [343, 144] on icon at bounding box center [347, 145] width 17 height 17
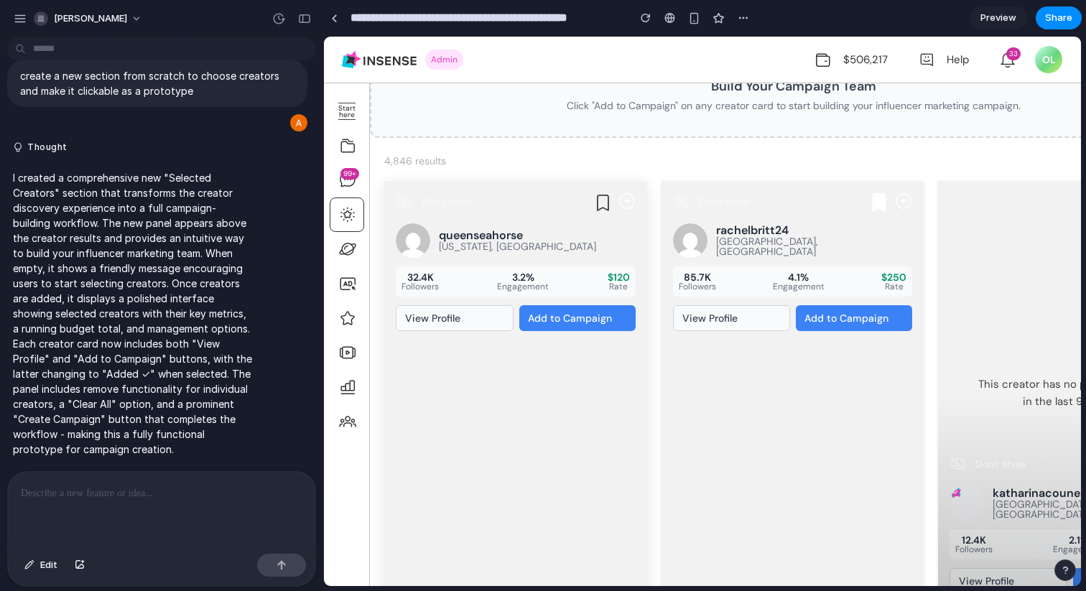
click at [463, 231] on h3 "queenseahorse" at bounding box center [537, 235] width 197 height 11
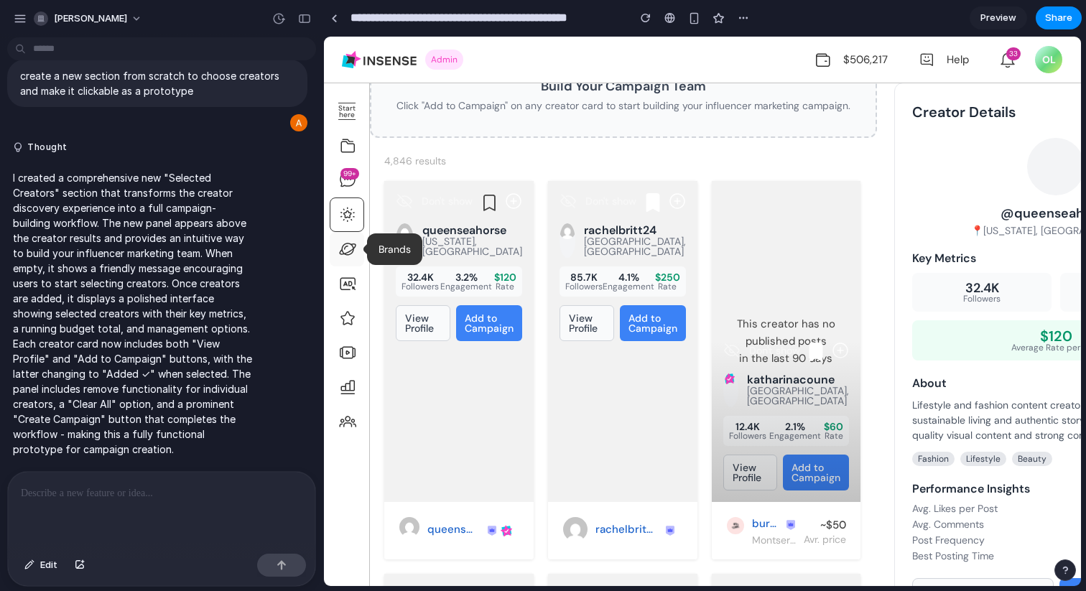
click at [348, 245] on icon at bounding box center [347, 249] width 17 height 17
click at [345, 217] on icon at bounding box center [347, 214] width 17 height 17
click at [346, 185] on icon at bounding box center [348, 179] width 14 height 14
click at [352, 217] on icon at bounding box center [347, 214] width 17 height 17
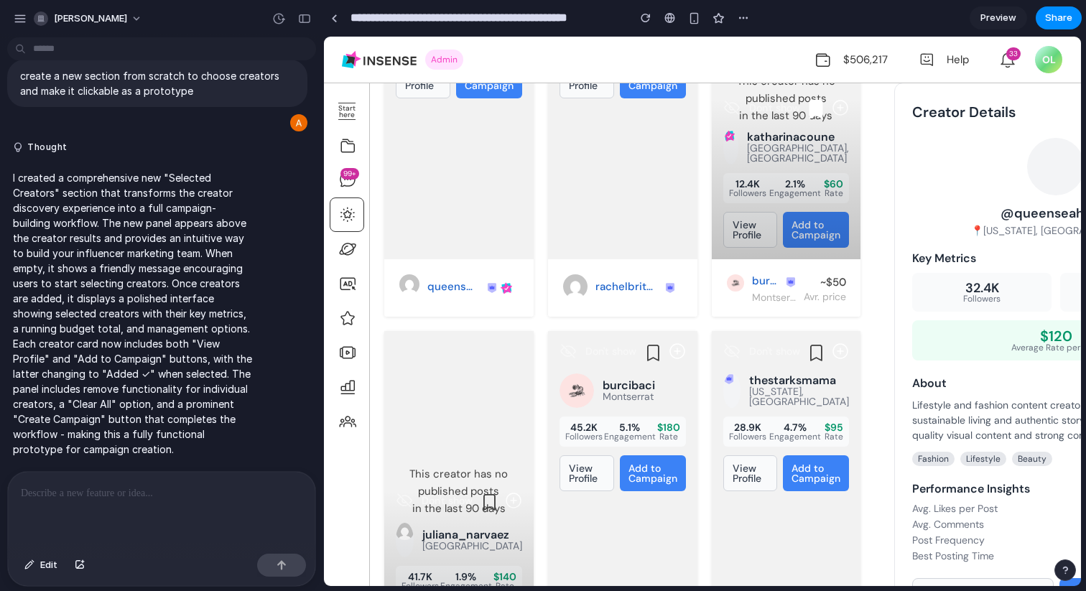
scroll to position [1547, 0]
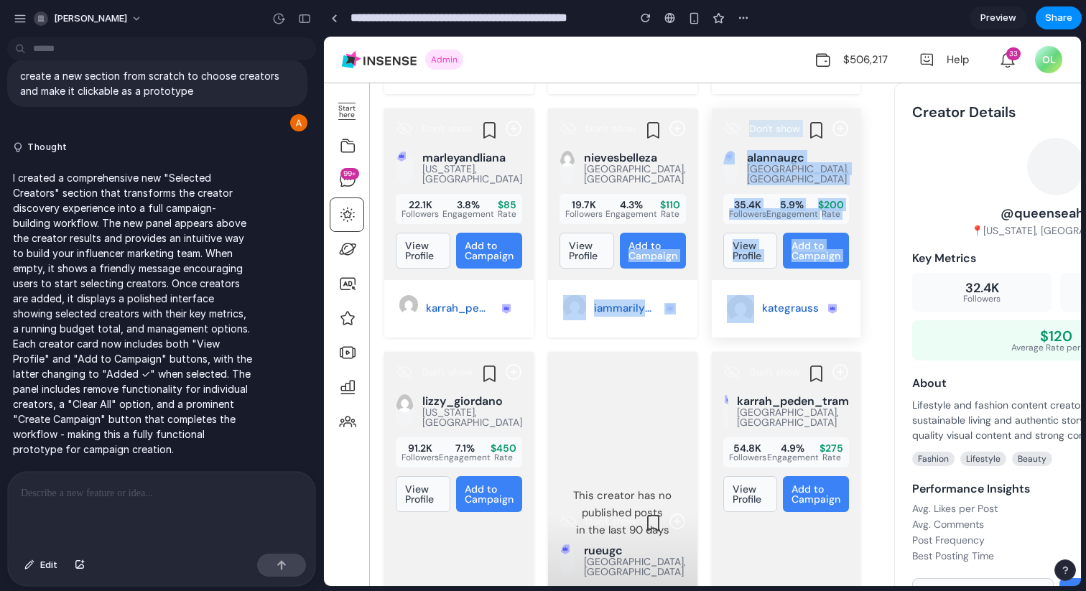
drag, startPoint x: 680, startPoint y: 251, endPoint x: 719, endPoint y: 328, distance: 86.1
click at [719, 328] on div "Don't show queenseahorse New York, USA 32.4K Followers 3.2% Engagement $120 Rat…" at bounding box center [623, 419] width 507 height 2978
click at [700, 346] on div "Don't show queenseahorse New York, USA 32.4K Followers 3.2% Engagement $120 Rat…" at bounding box center [623, 419] width 507 height 2978
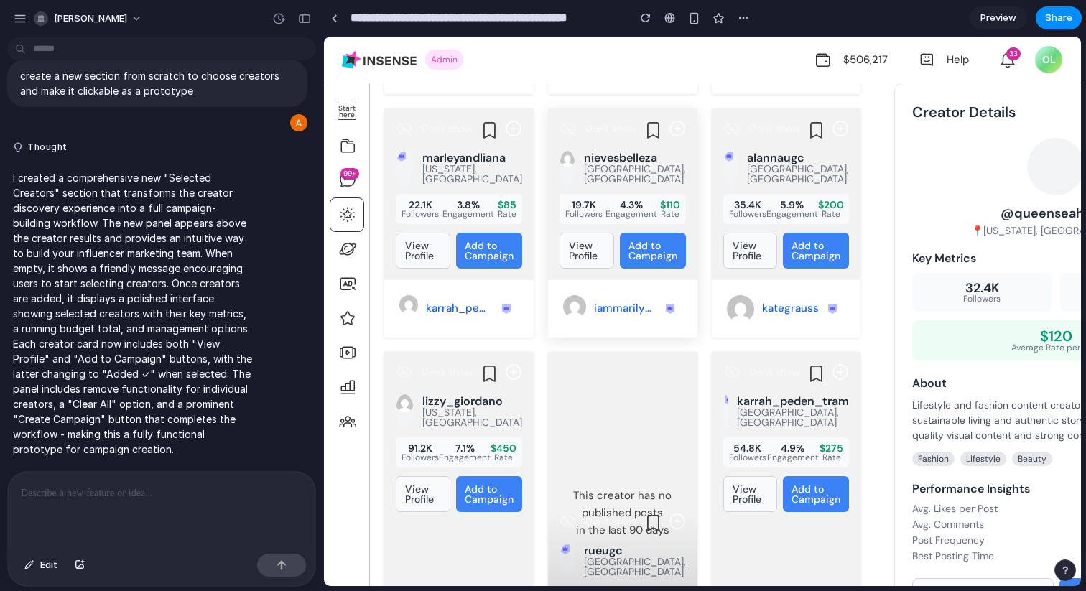
click at [577, 254] on button "View Profile" at bounding box center [587, 251] width 55 height 36
click at [667, 254] on button "Add to Campaign" at bounding box center [653, 251] width 66 height 36
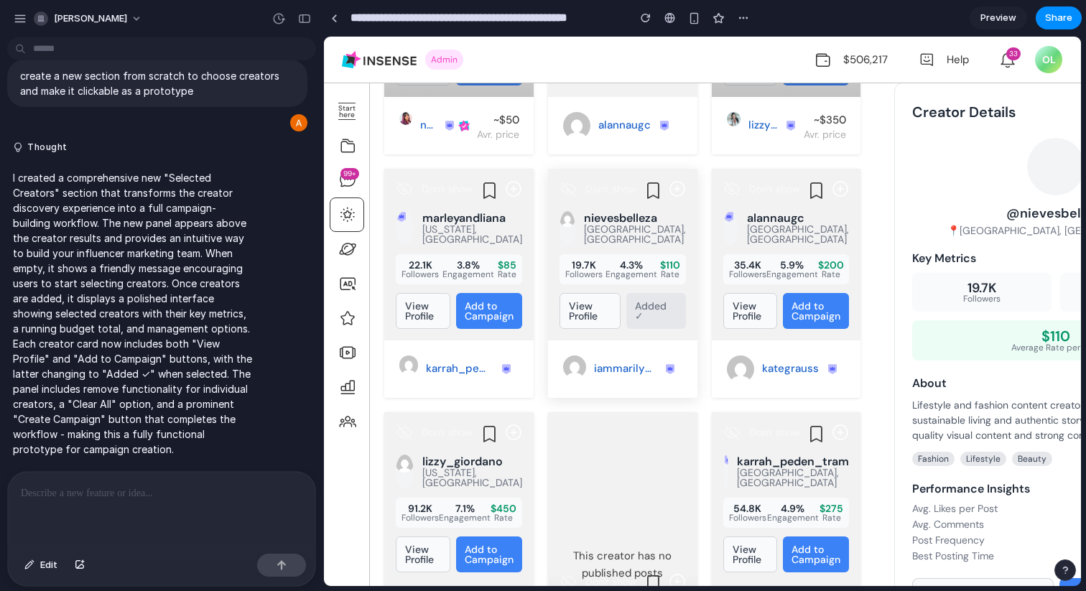
scroll to position [1593, 0]
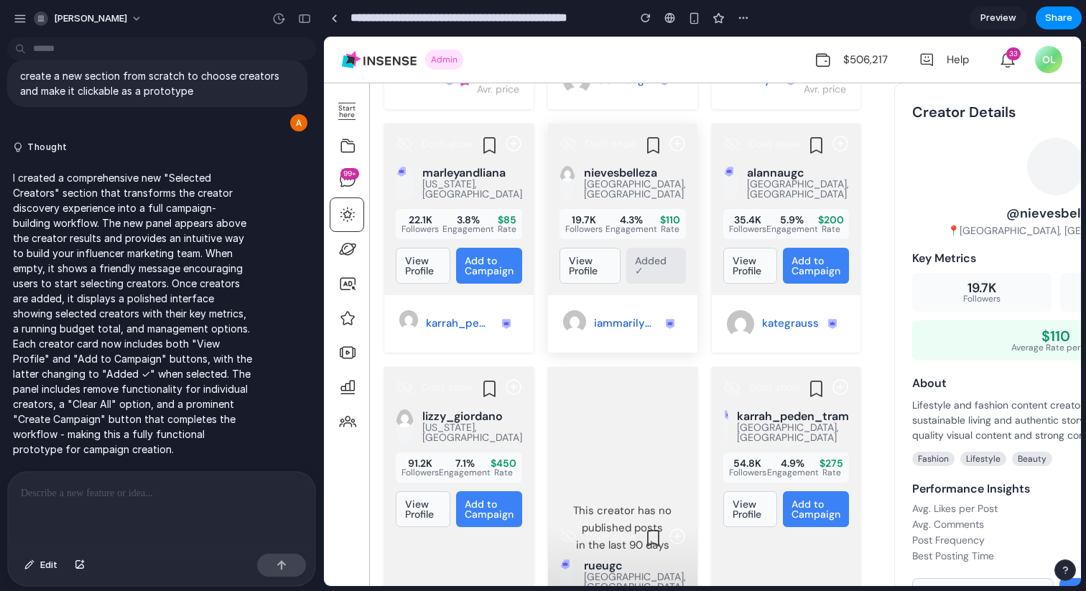
click at [588, 254] on button "View Profile" at bounding box center [590, 266] width 61 height 36
click at [437, 253] on button "View Profile" at bounding box center [423, 266] width 55 height 36
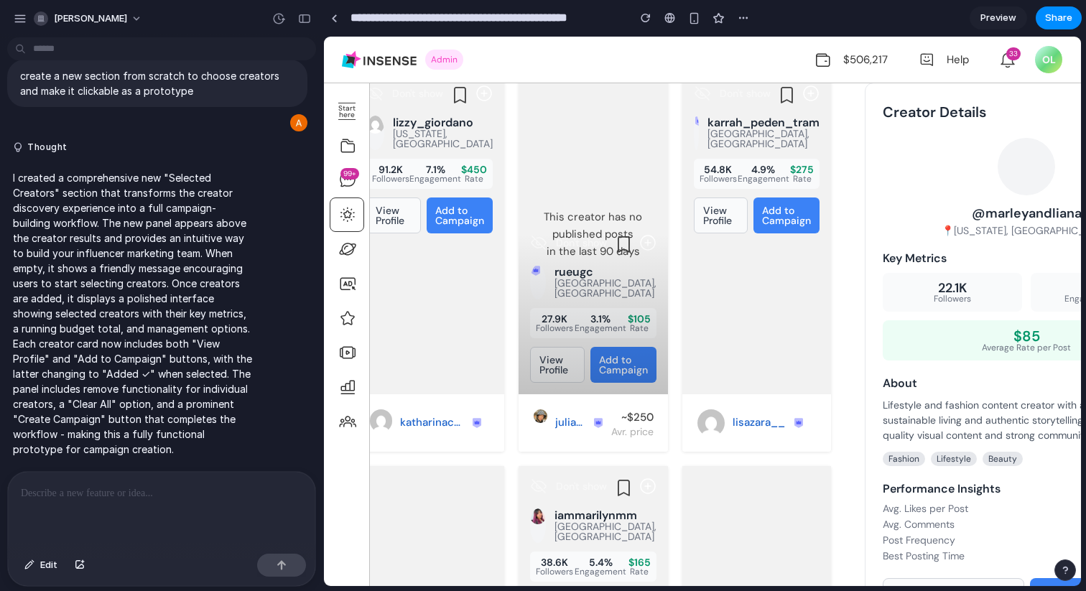
scroll to position [0, 148]
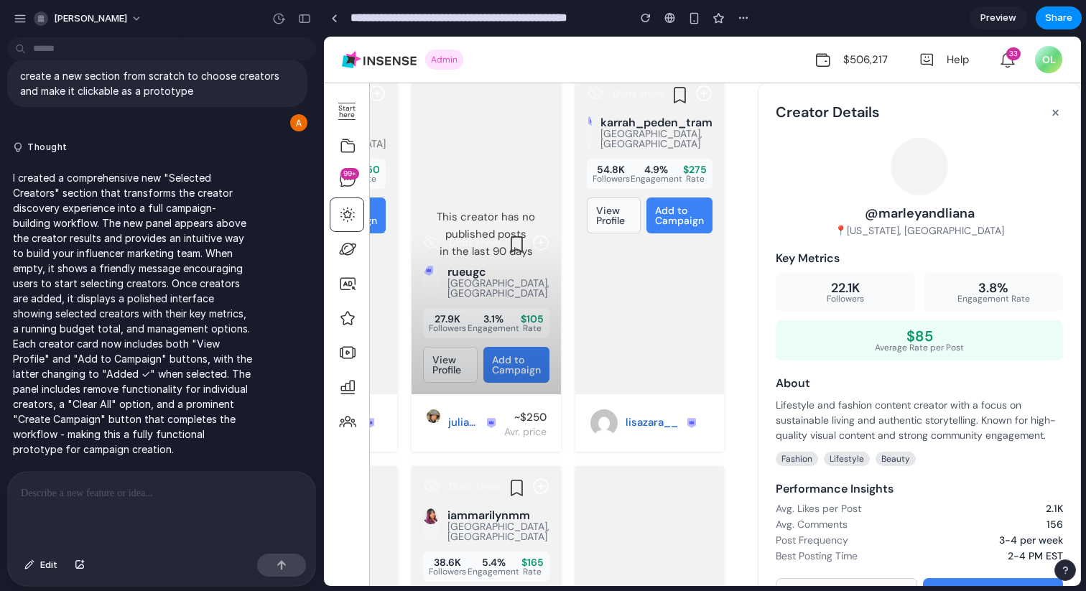
click at [1048, 116] on button "×" at bounding box center [1055, 112] width 15 height 23
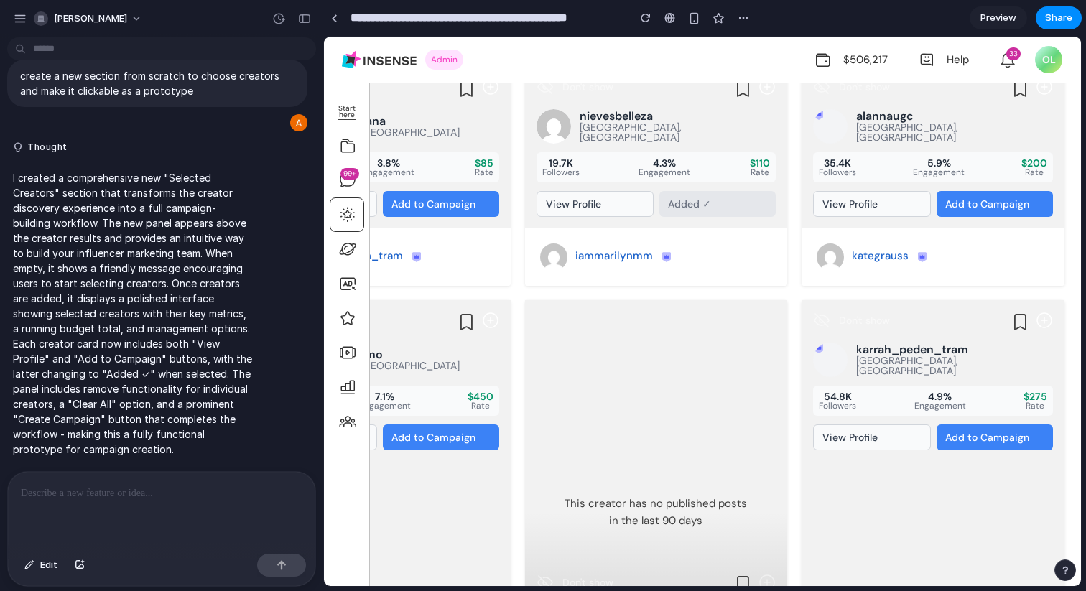
scroll to position [2113, 0]
